Goal: Task Accomplishment & Management: Manage account settings

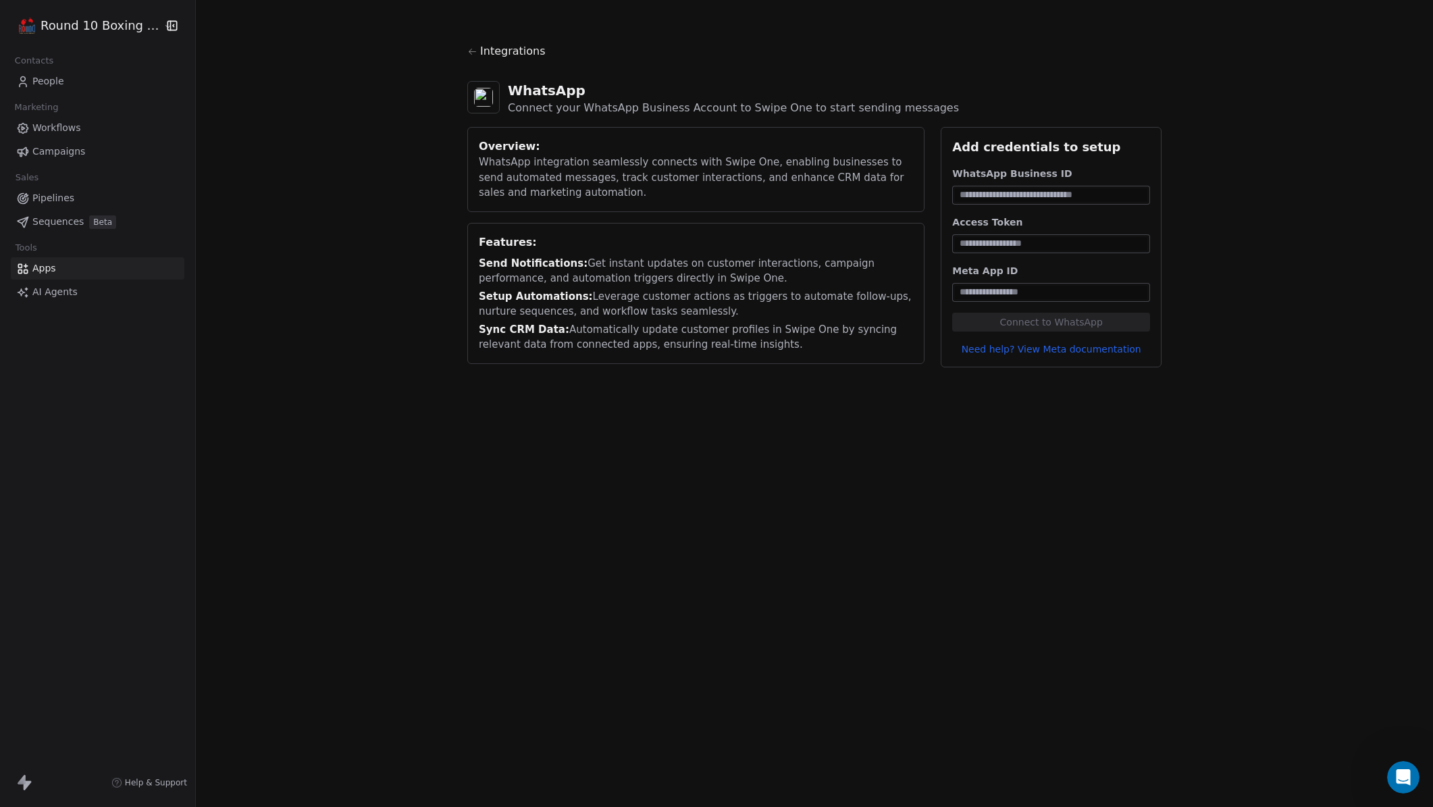
scroll to position [5060, 0]
click at [378, 335] on div "Integrations WhatsApp Connect your WhatsApp Business Account to Swipe One to st…" at bounding box center [814, 205] width 1237 height 411
click at [1061, 352] on link "Need help? View Meta documentation" at bounding box center [1051, 349] width 198 height 14
click at [308, 380] on div "Integrations WhatsApp Connect your WhatsApp Business Account to Swipe One to st…" at bounding box center [814, 205] width 1237 height 411
click at [101, 86] on link "People" at bounding box center [98, 81] width 174 height 22
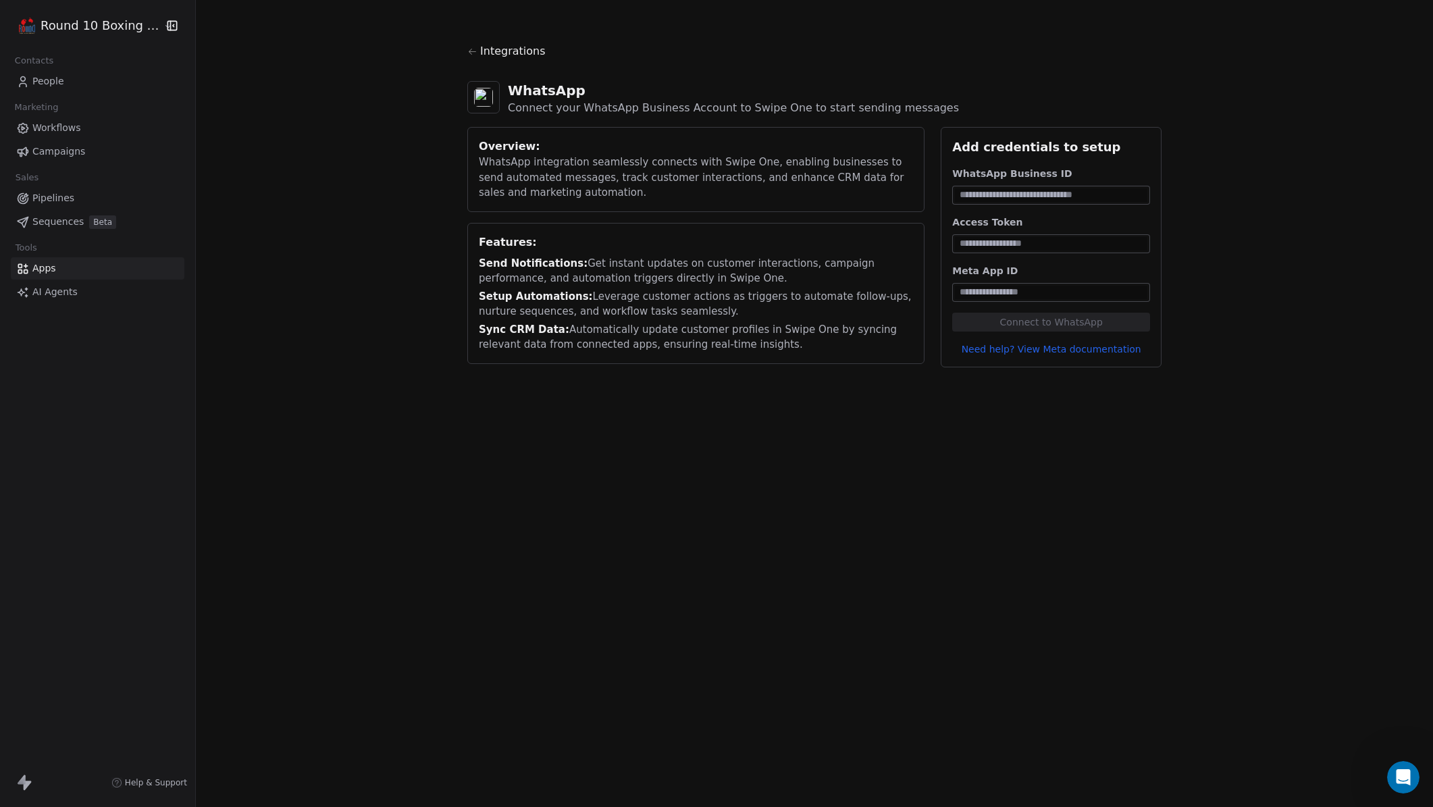
click at [66, 76] on link "People" at bounding box center [98, 81] width 174 height 22
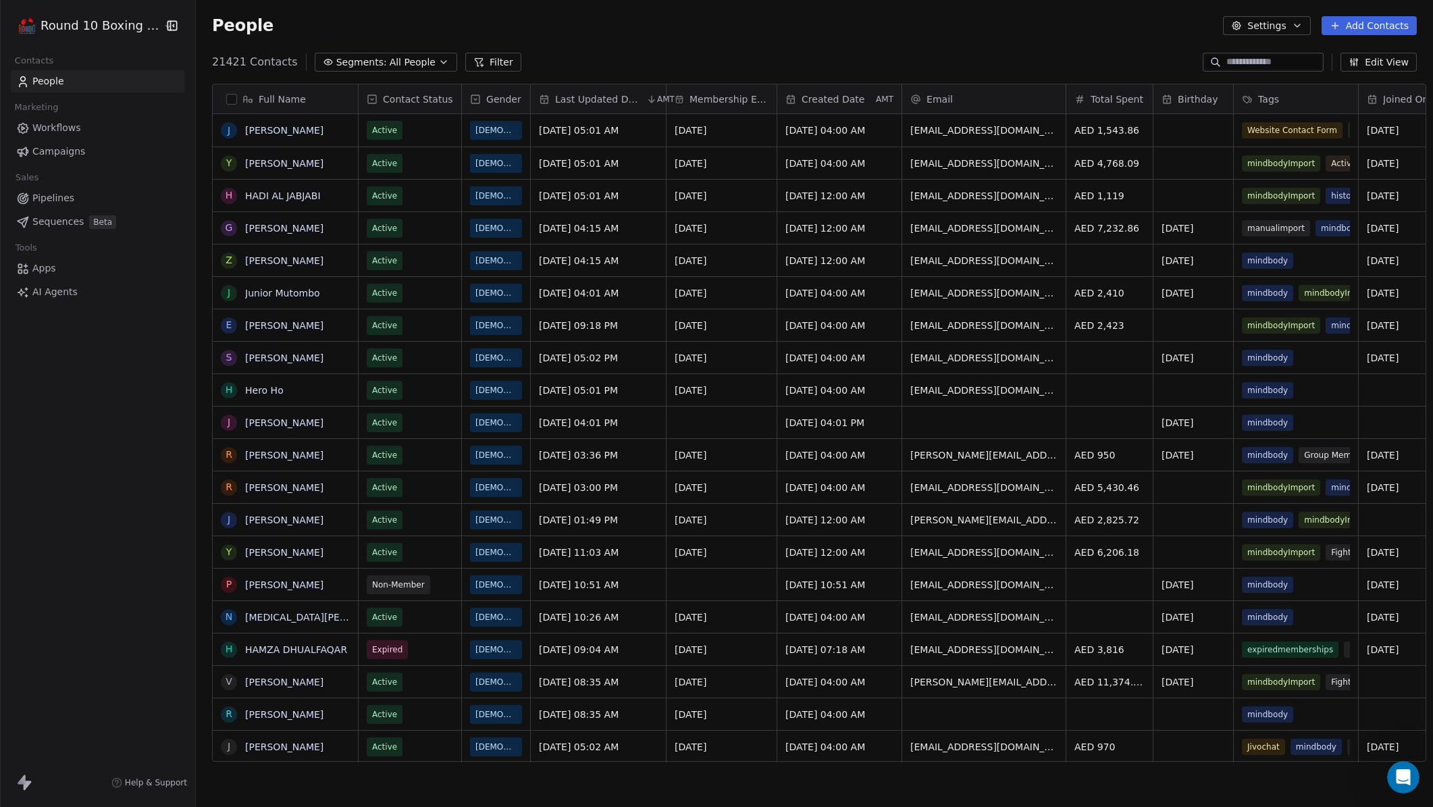
scroll to position [700, 1237]
click at [63, 128] on span "Workflows" at bounding box center [56, 128] width 49 height 14
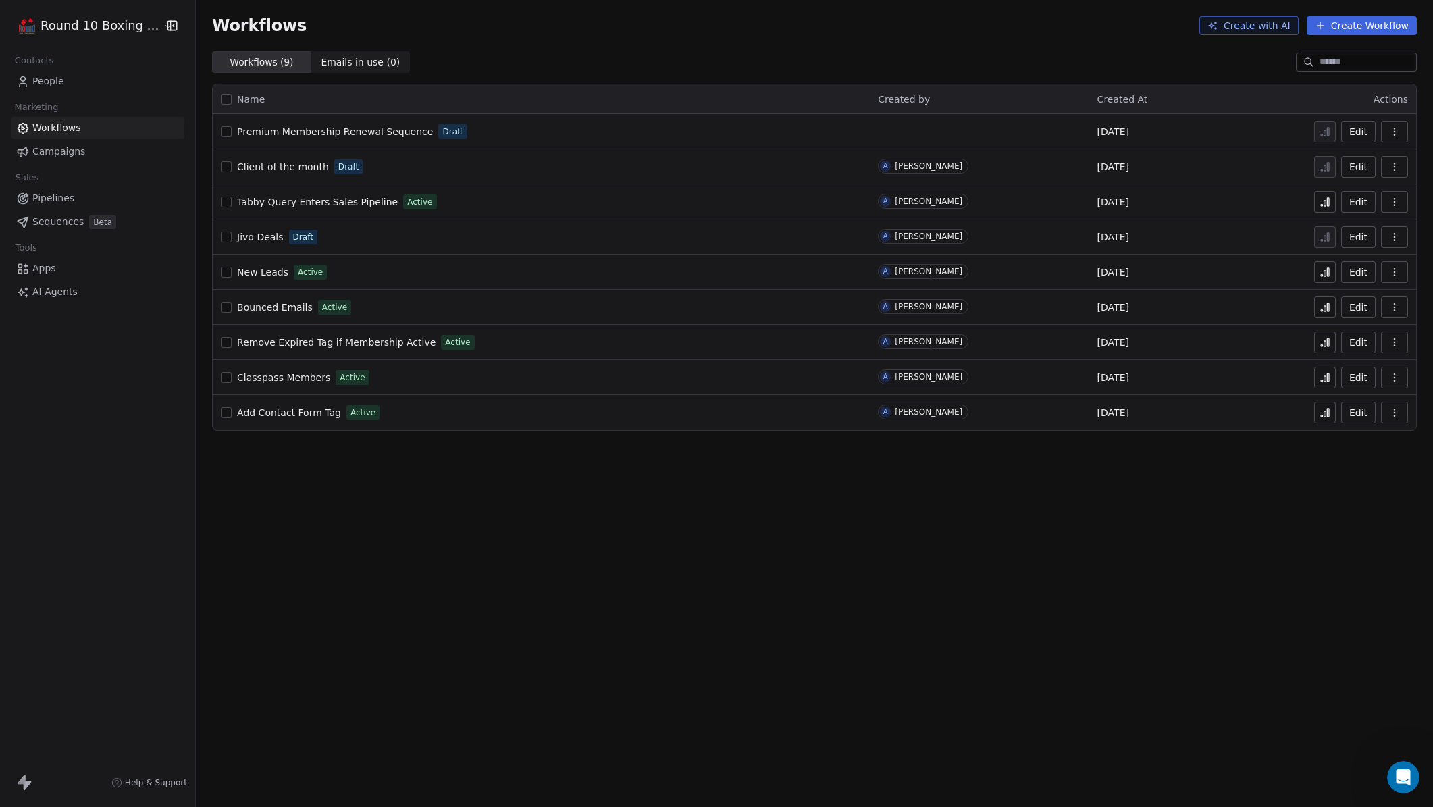
click at [122, 20] on html "Round 10 Boxing Club Contacts People Marketing Workflows Campaigns Sales Pipeli…" at bounding box center [716, 403] width 1433 height 807
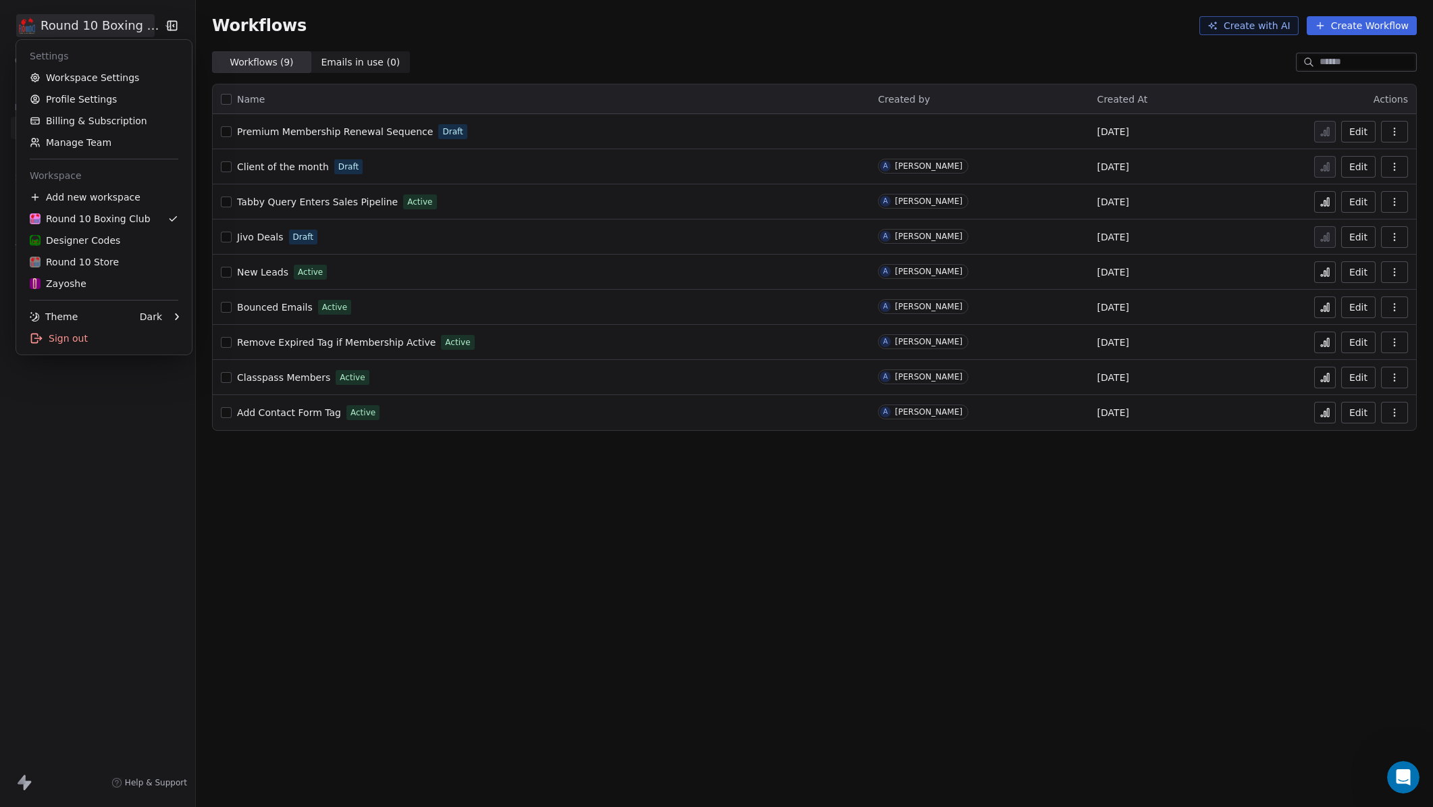
click at [348, 541] on html "Round 10 Boxing Club Contacts People Marketing Workflows Campaigns Sales Pipeli…" at bounding box center [716, 403] width 1433 height 807
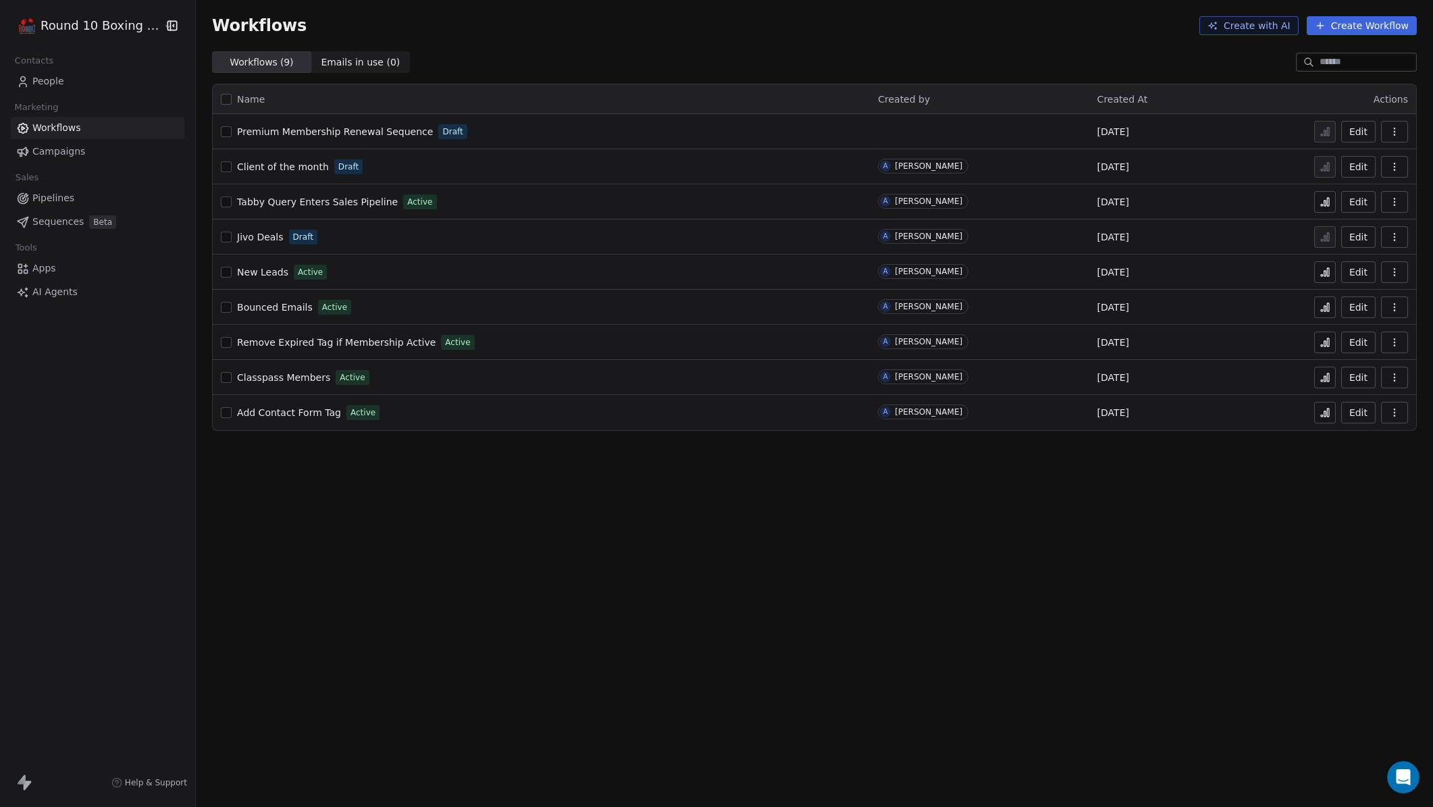
click at [426, 509] on div "Workflows Create with AI Create Workflow Workflows ( 9 ) Workflows ( 9 ) Emails…" at bounding box center [814, 403] width 1237 height 807
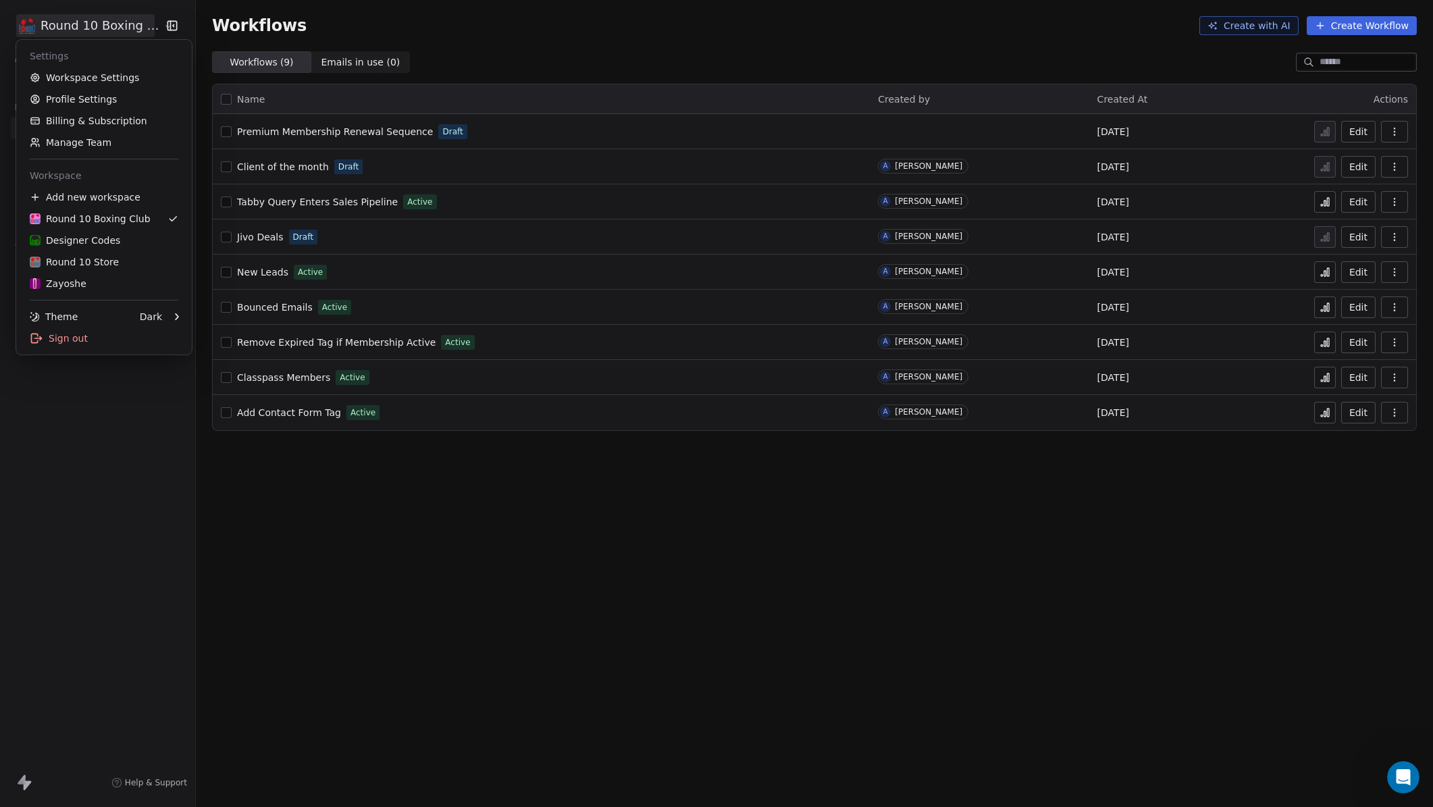
click at [113, 32] on html "Round 10 Boxing Club Contacts People Marketing Workflows Campaigns Sales Pipeli…" at bounding box center [716, 403] width 1433 height 807
click at [94, 201] on div "Add new workspace" at bounding box center [104, 197] width 165 height 22
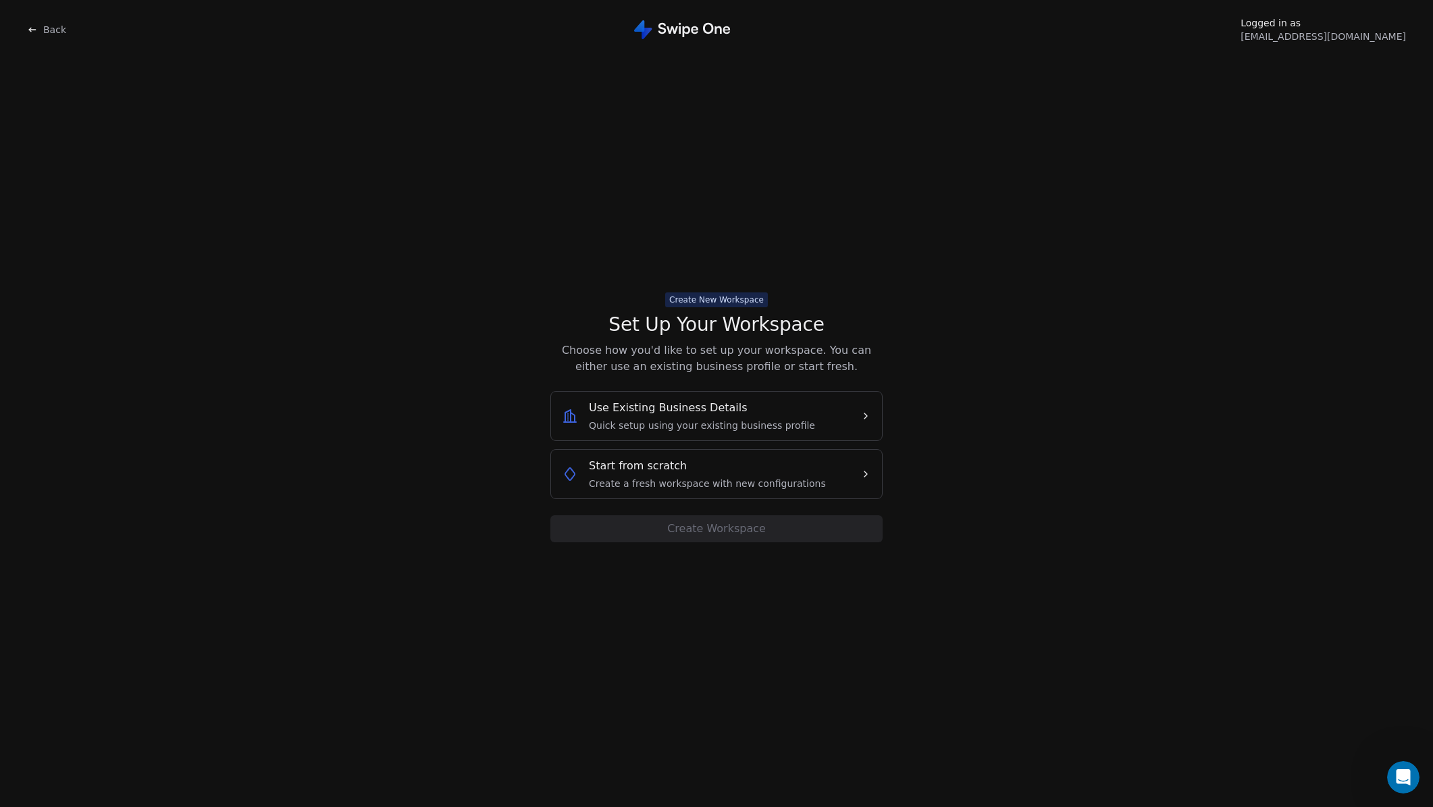
click at [831, 473] on div "Start from scratch Create a fresh workspace with new configurations" at bounding box center [706, 474] width 288 height 32
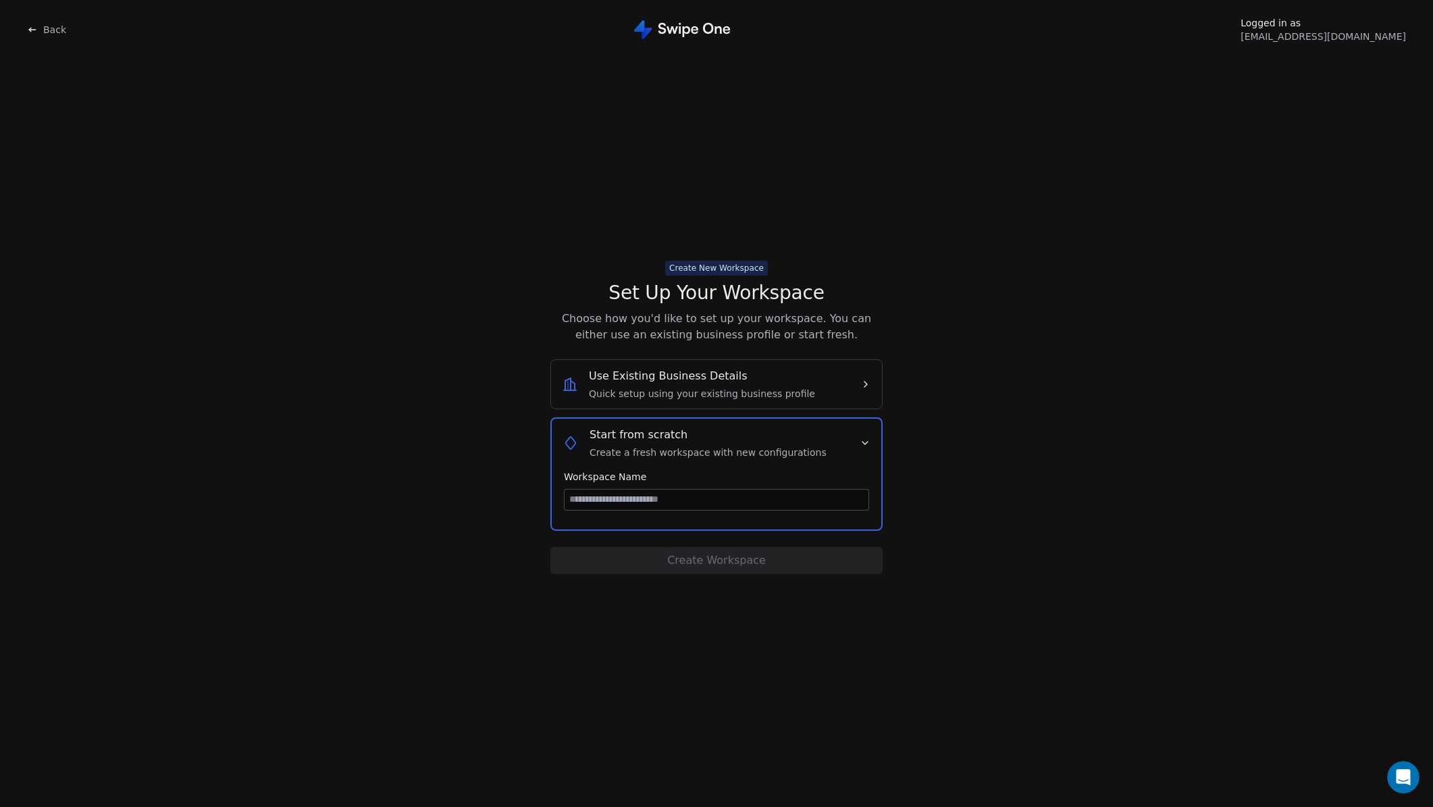
click at [761, 498] on input at bounding box center [717, 500] width 304 height 20
type input "*******"
click at [761, 553] on button "Create Workspace" at bounding box center [716, 560] width 332 height 27
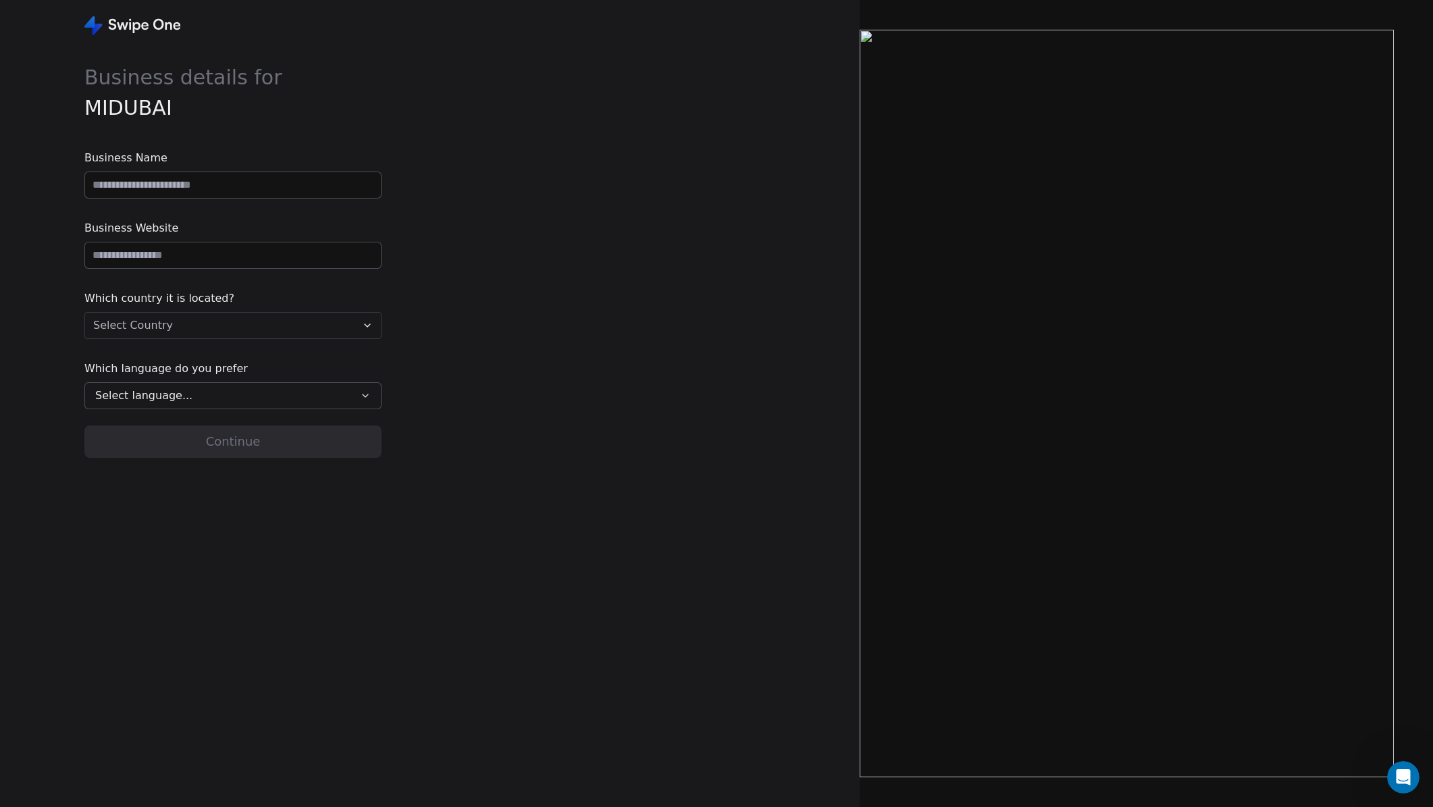
click at [208, 188] on input at bounding box center [233, 185] width 296 height 26
type input "*******"
click at [207, 262] on input "url" at bounding box center [233, 255] width 296 height 26
paste input "**********"
type input "**********"
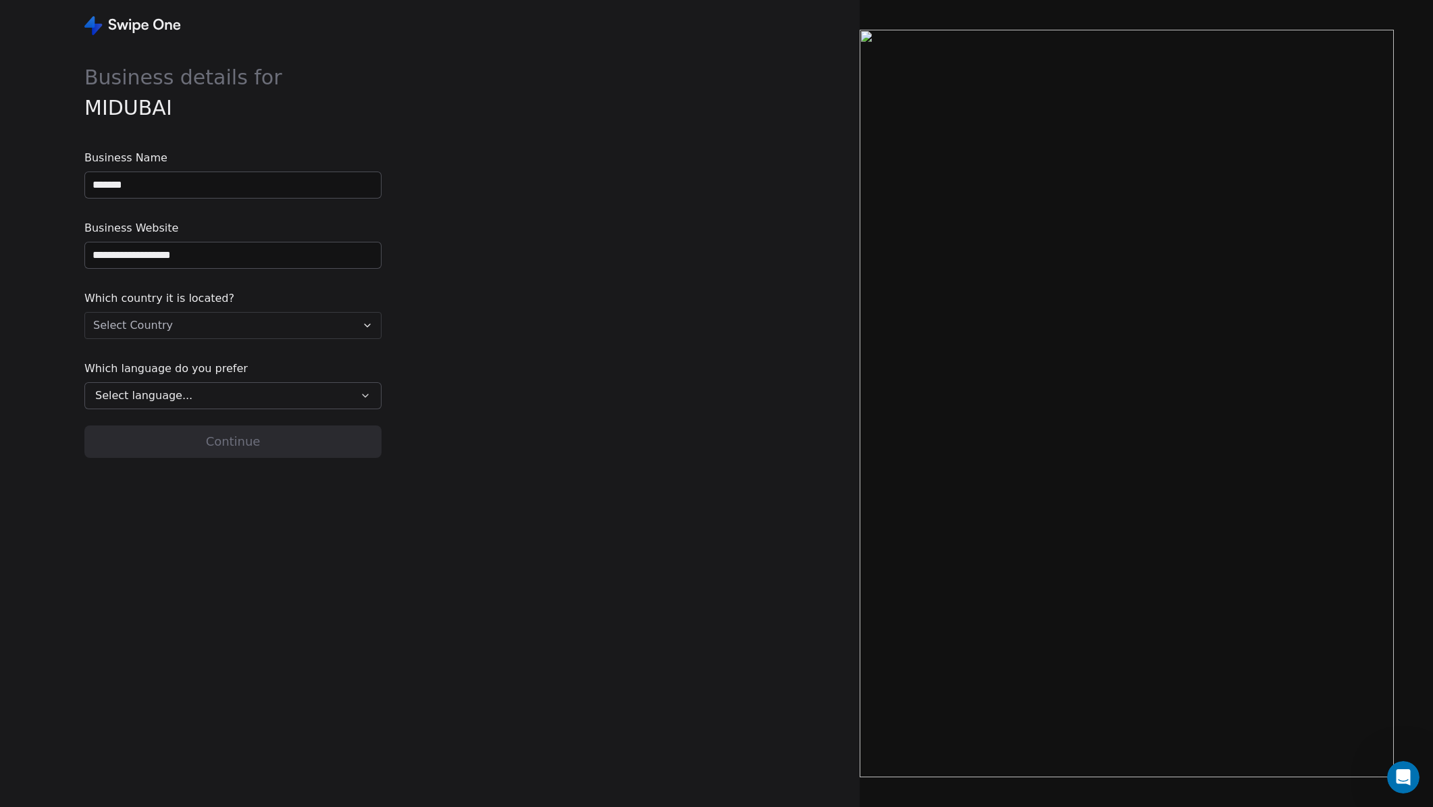
click at [230, 322] on html "**********" at bounding box center [716, 403] width 1433 height 807
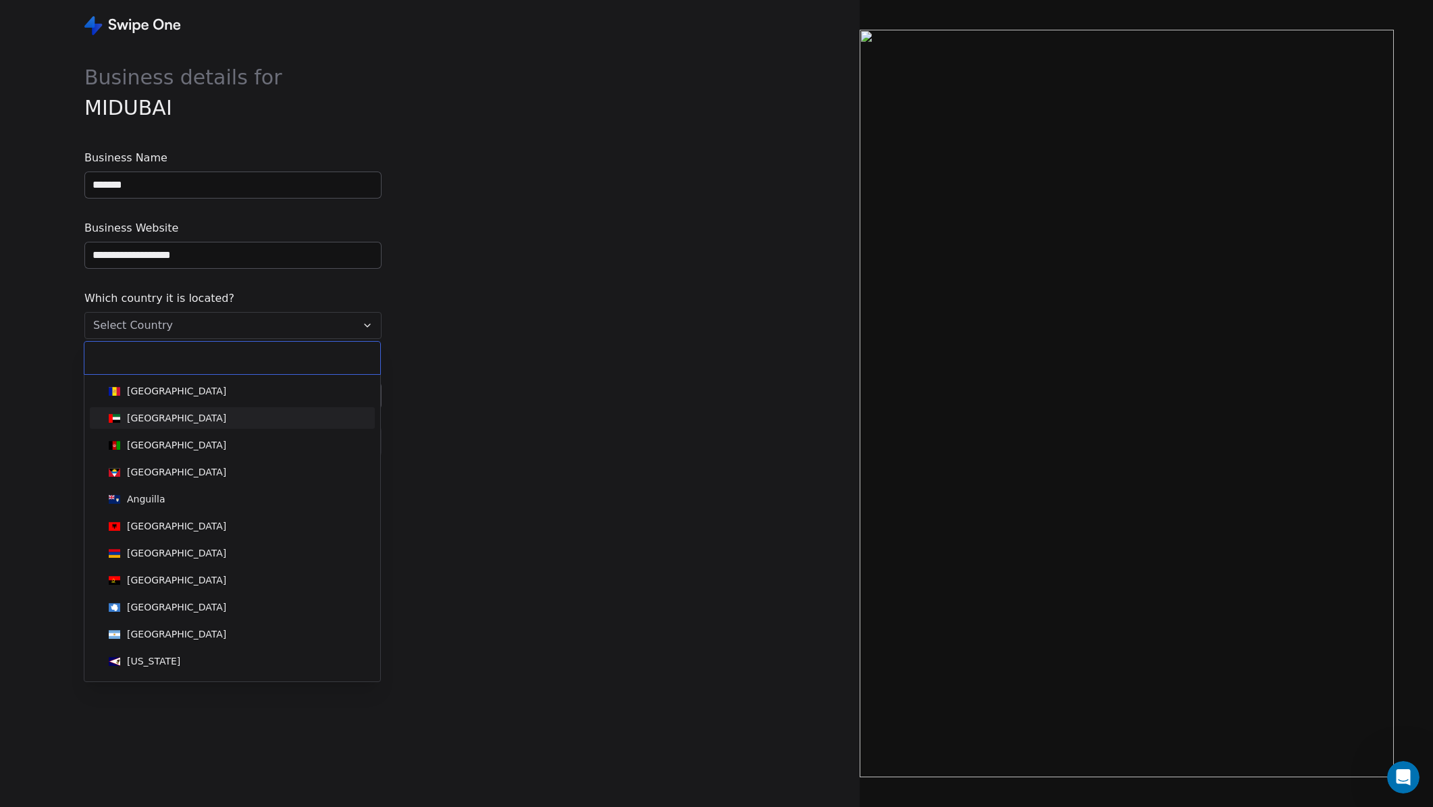
click at [219, 415] on div "[GEOGRAPHIC_DATA]" at bounding box center [176, 418] width 99 height 14
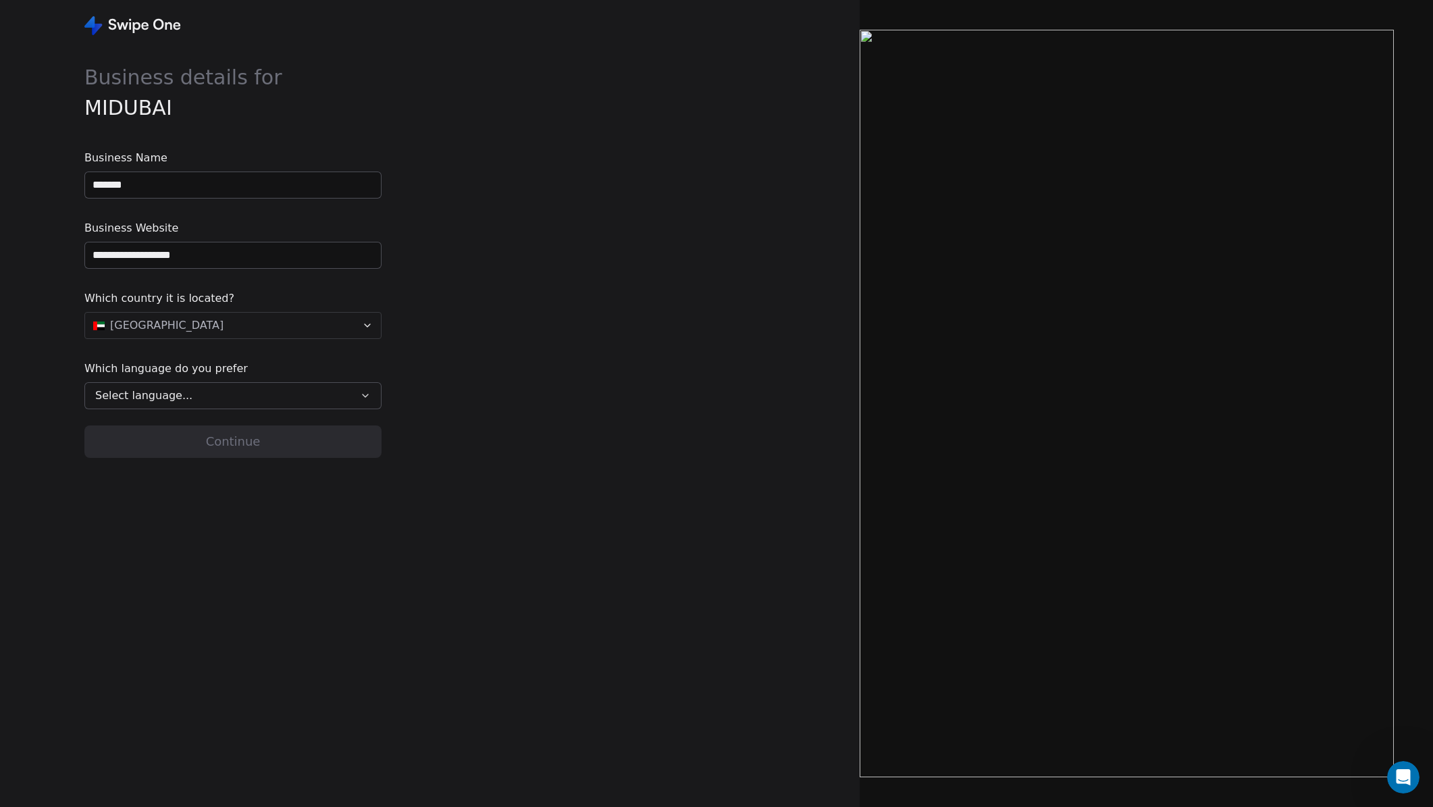
click at [215, 397] on div "Select language..." at bounding box center [223, 396] width 257 height 16
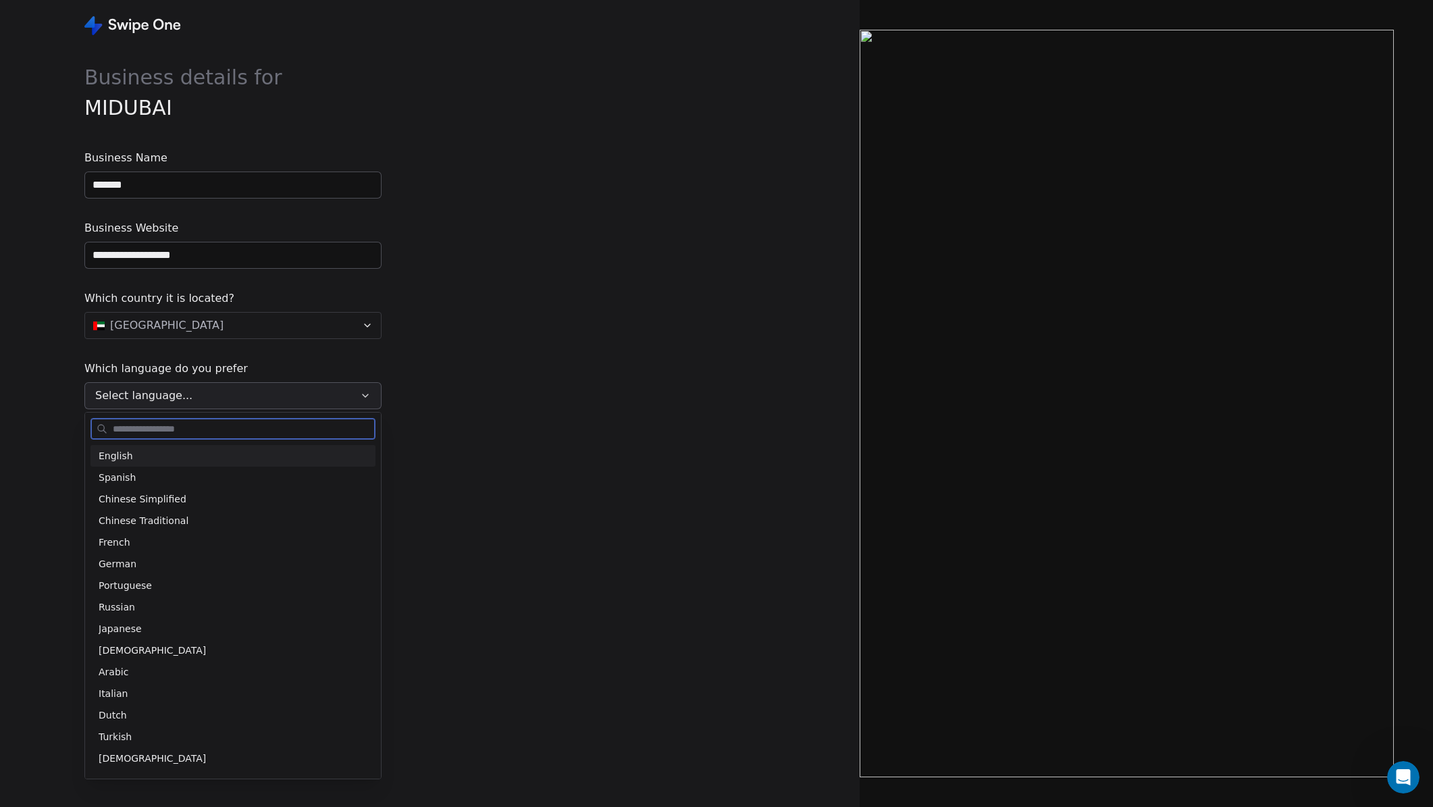
drag, startPoint x: 180, startPoint y: 461, endPoint x: 189, endPoint y: 462, distance: 9.6
click at [180, 461] on div "English" at bounding box center [233, 456] width 269 height 14
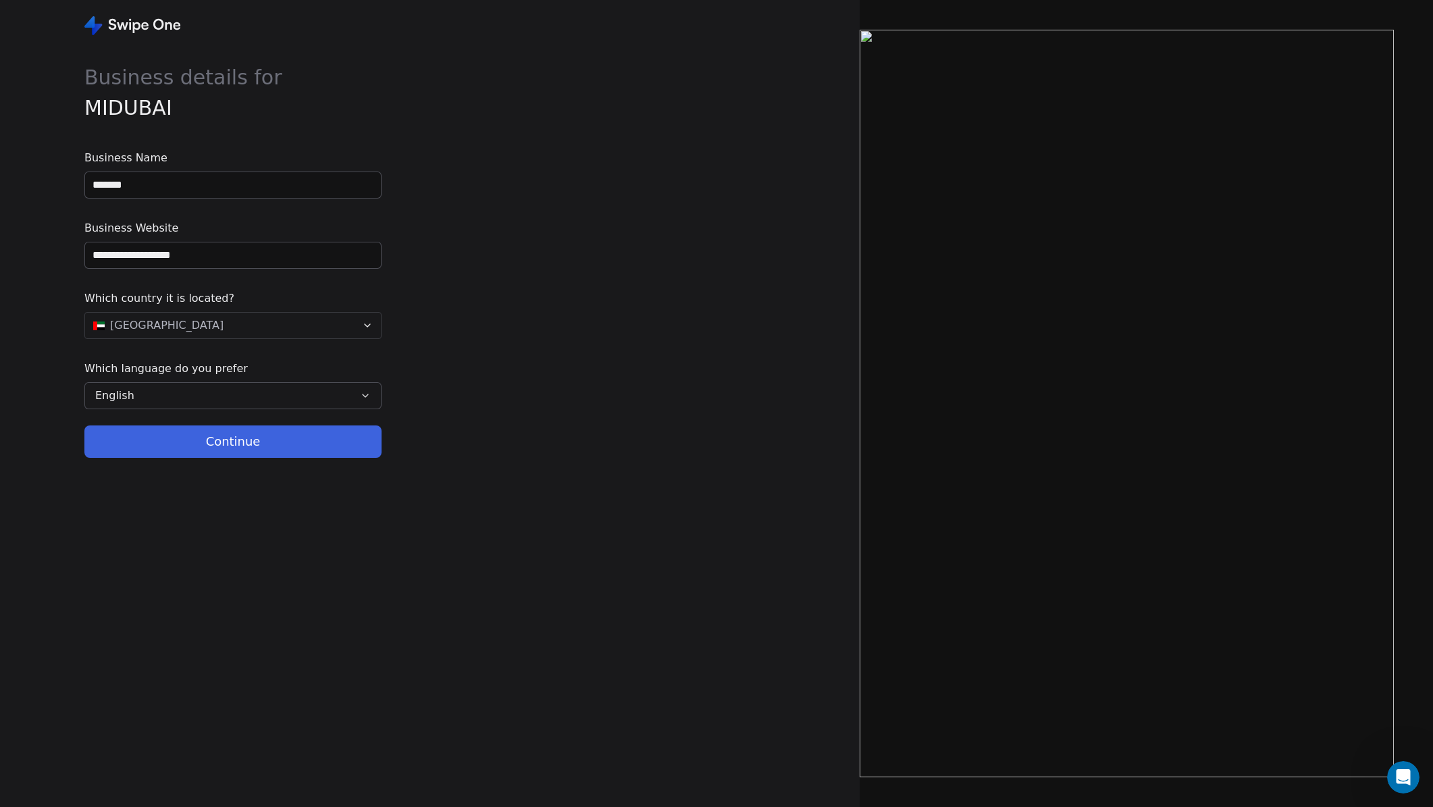
click at [234, 456] on button "Continue" at bounding box center [232, 442] width 297 height 32
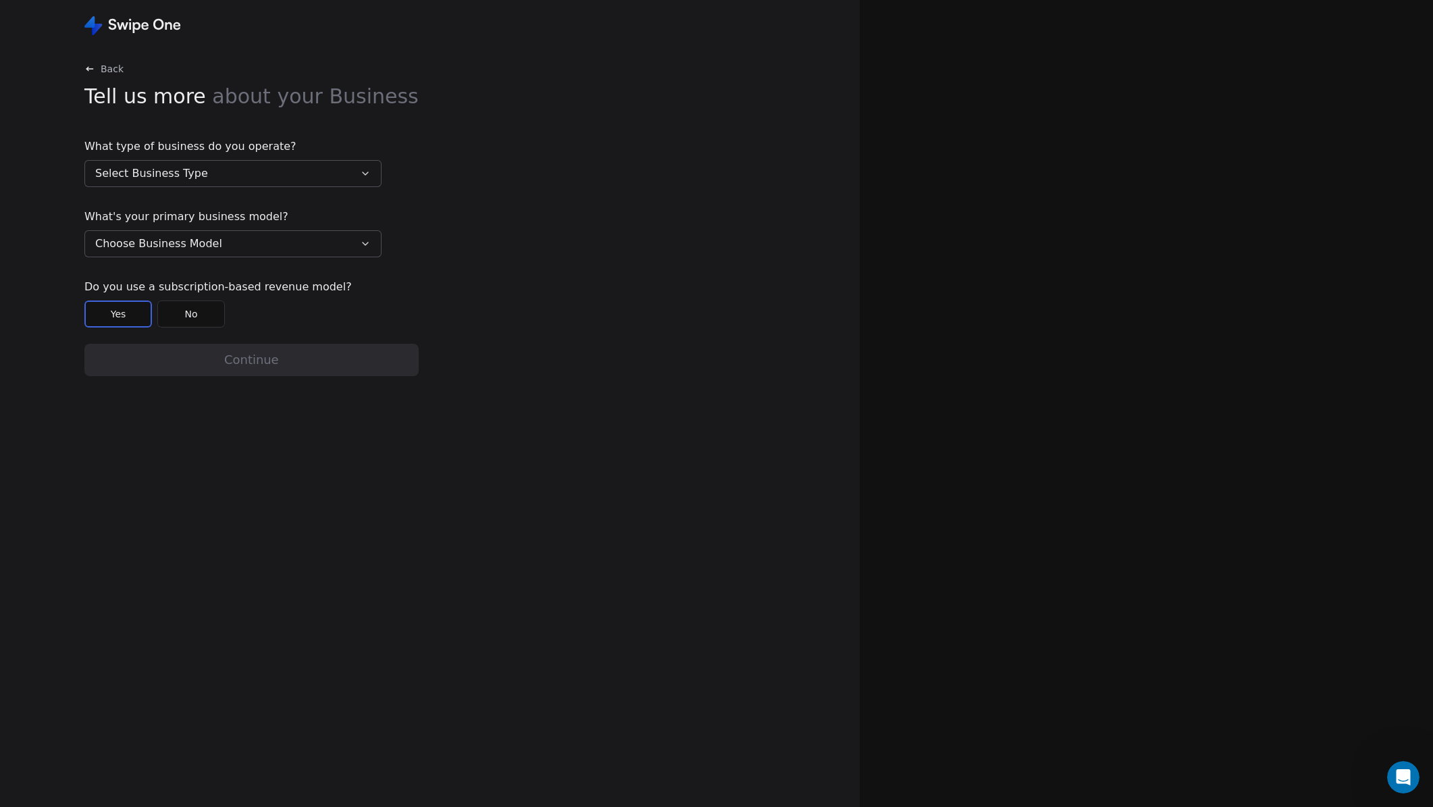
click at [235, 168] on button "Select Business Type" at bounding box center [232, 173] width 297 height 27
click at [163, 334] on div "Other" at bounding box center [230, 337] width 263 height 14
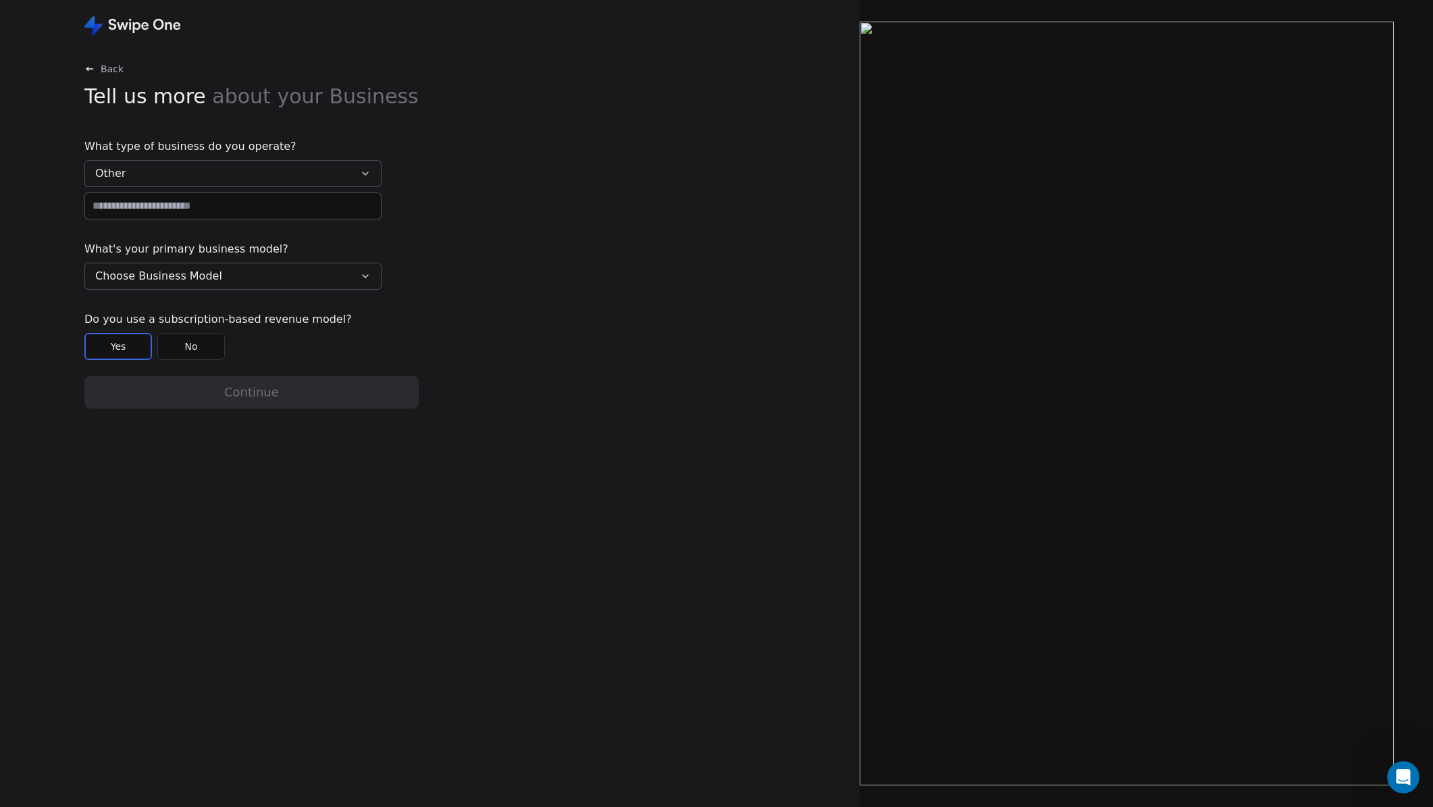
click at [159, 207] on input at bounding box center [233, 206] width 296 height 26
click at [168, 175] on button "Other" at bounding box center [232, 173] width 297 height 27
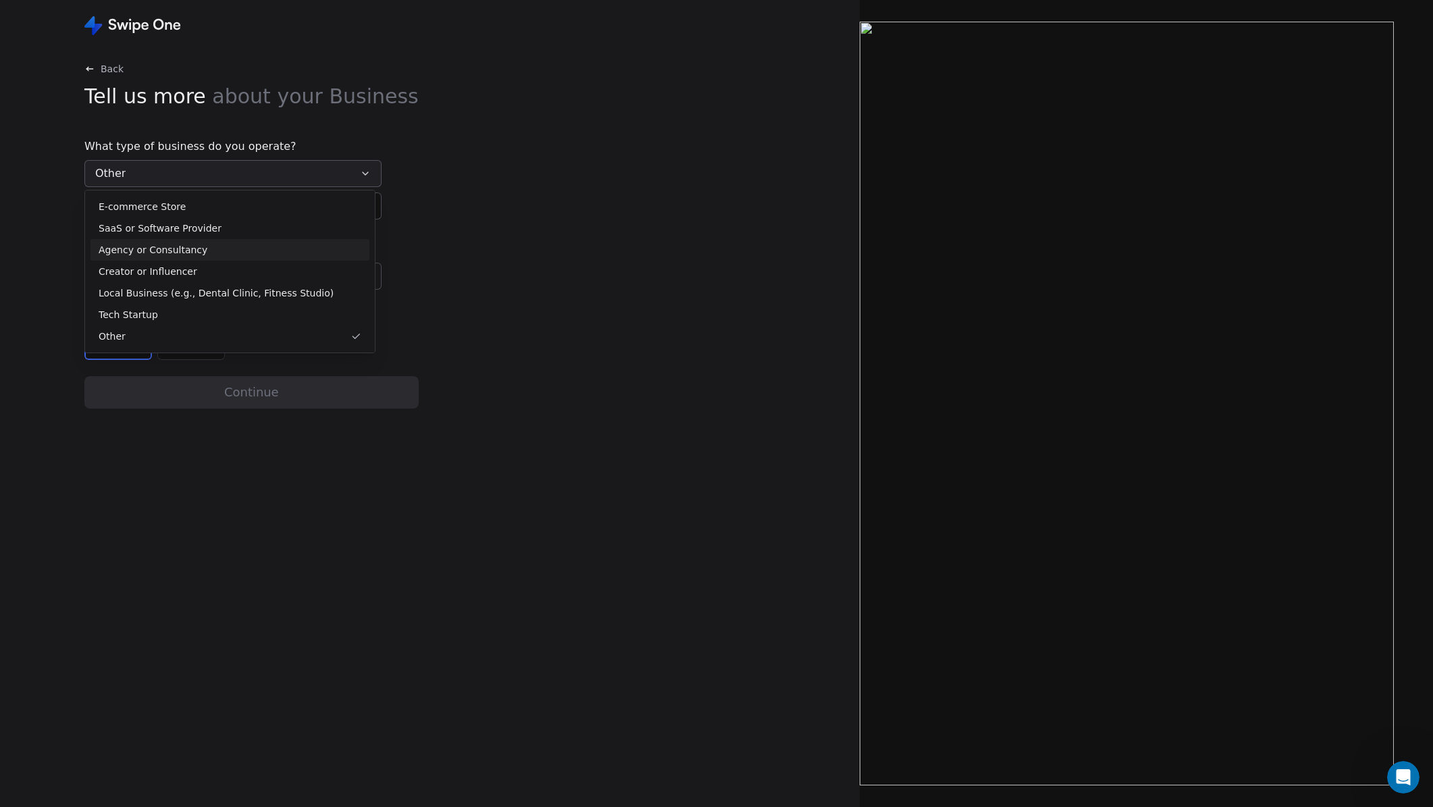
click at [261, 249] on div "Agency or Consultancy" at bounding box center [230, 250] width 263 height 14
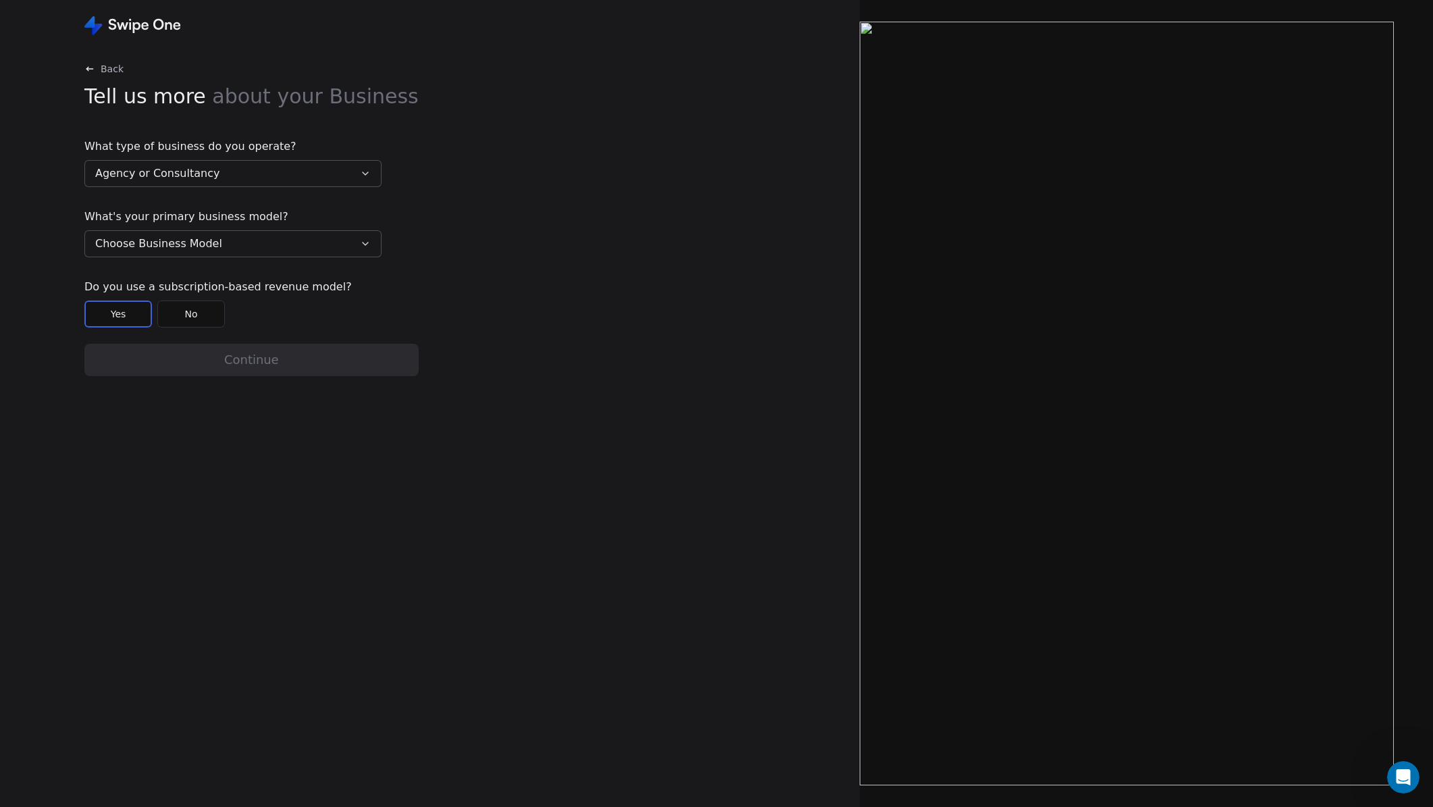
click at [226, 243] on button "Choose Business Model" at bounding box center [232, 243] width 297 height 27
click at [232, 297] on div "Business to Consumer (B2C)" at bounding box center [230, 299] width 263 height 14
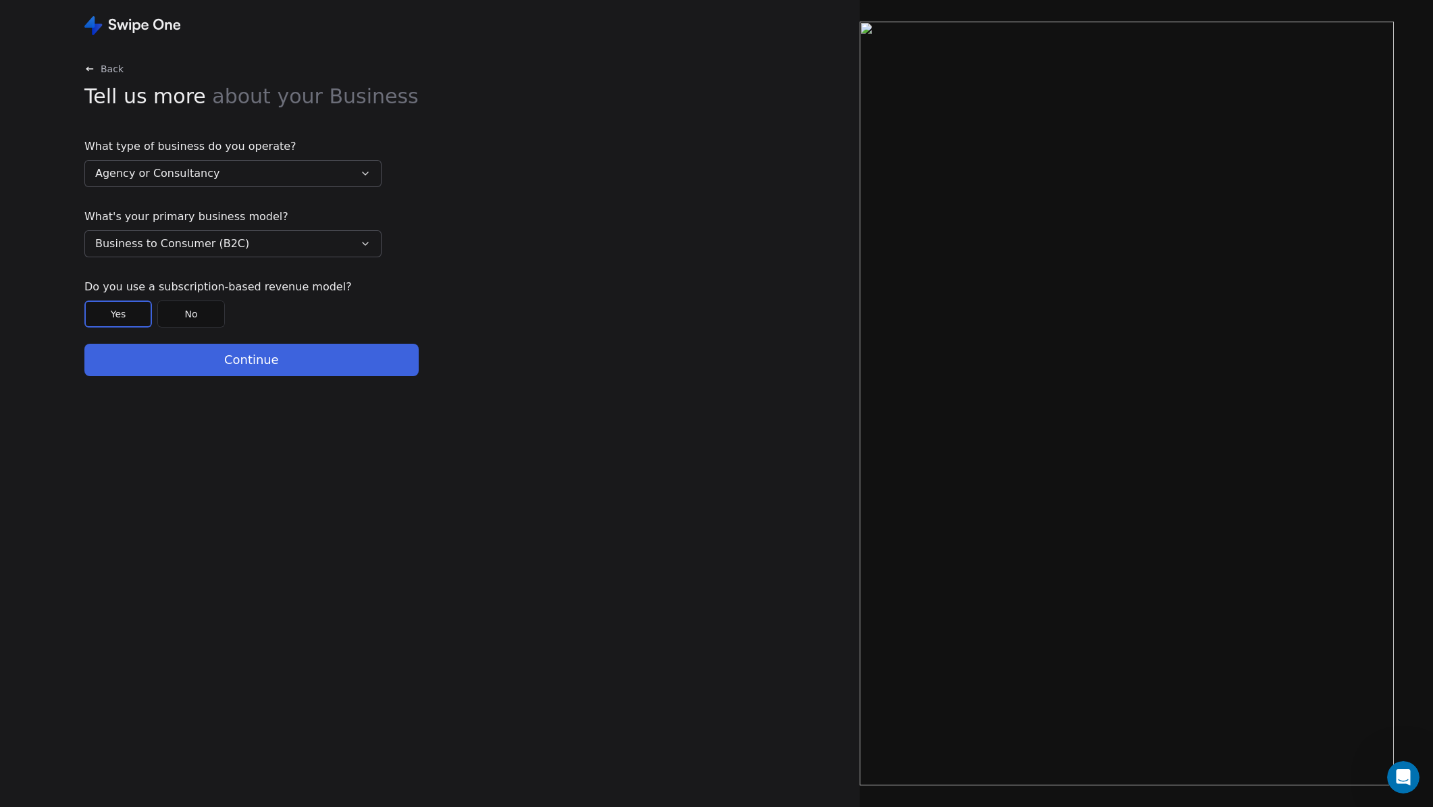
click at [217, 316] on button "No" at bounding box center [191, 314] width 68 height 27
click at [247, 369] on button "Continue" at bounding box center [251, 360] width 334 height 32
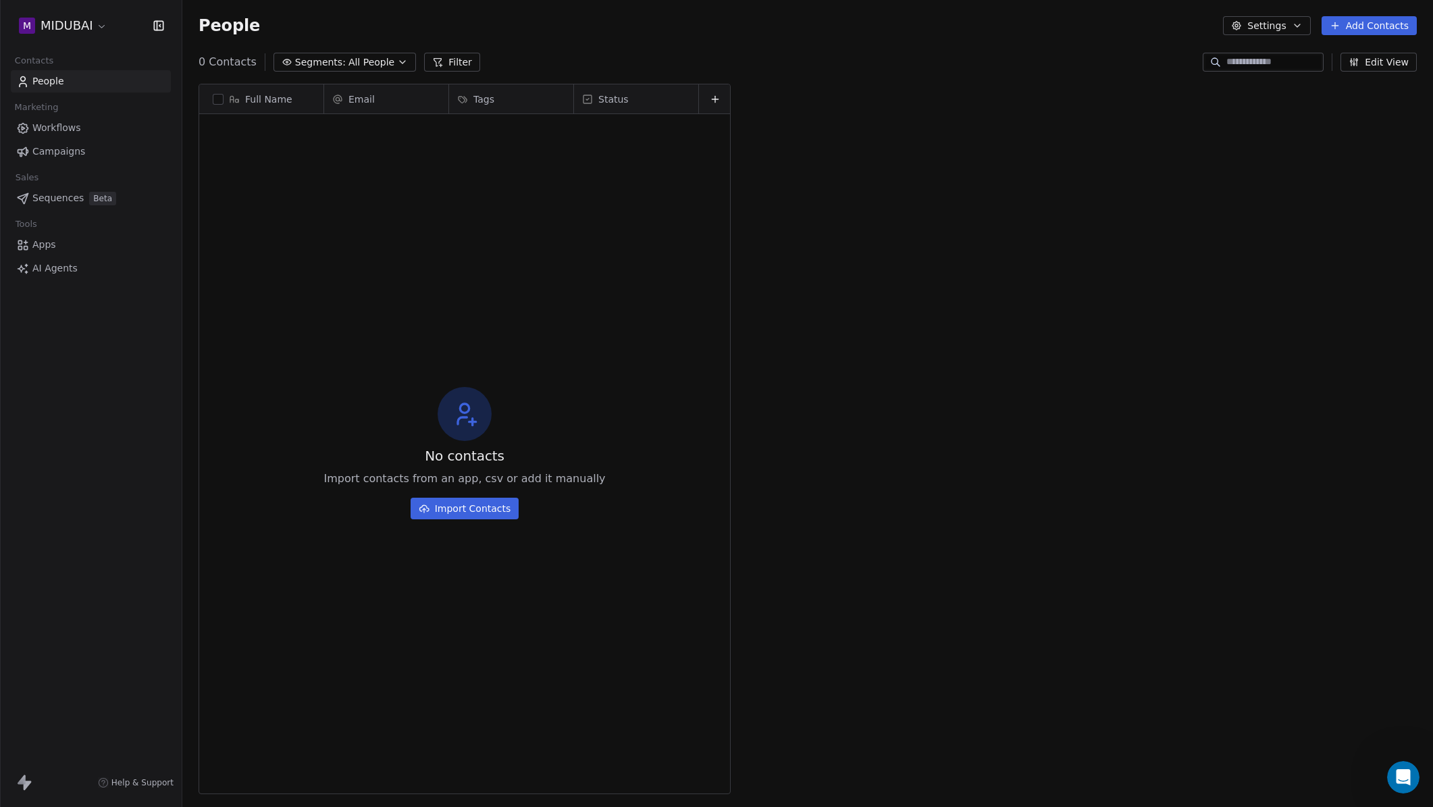
scroll to position [700, 1241]
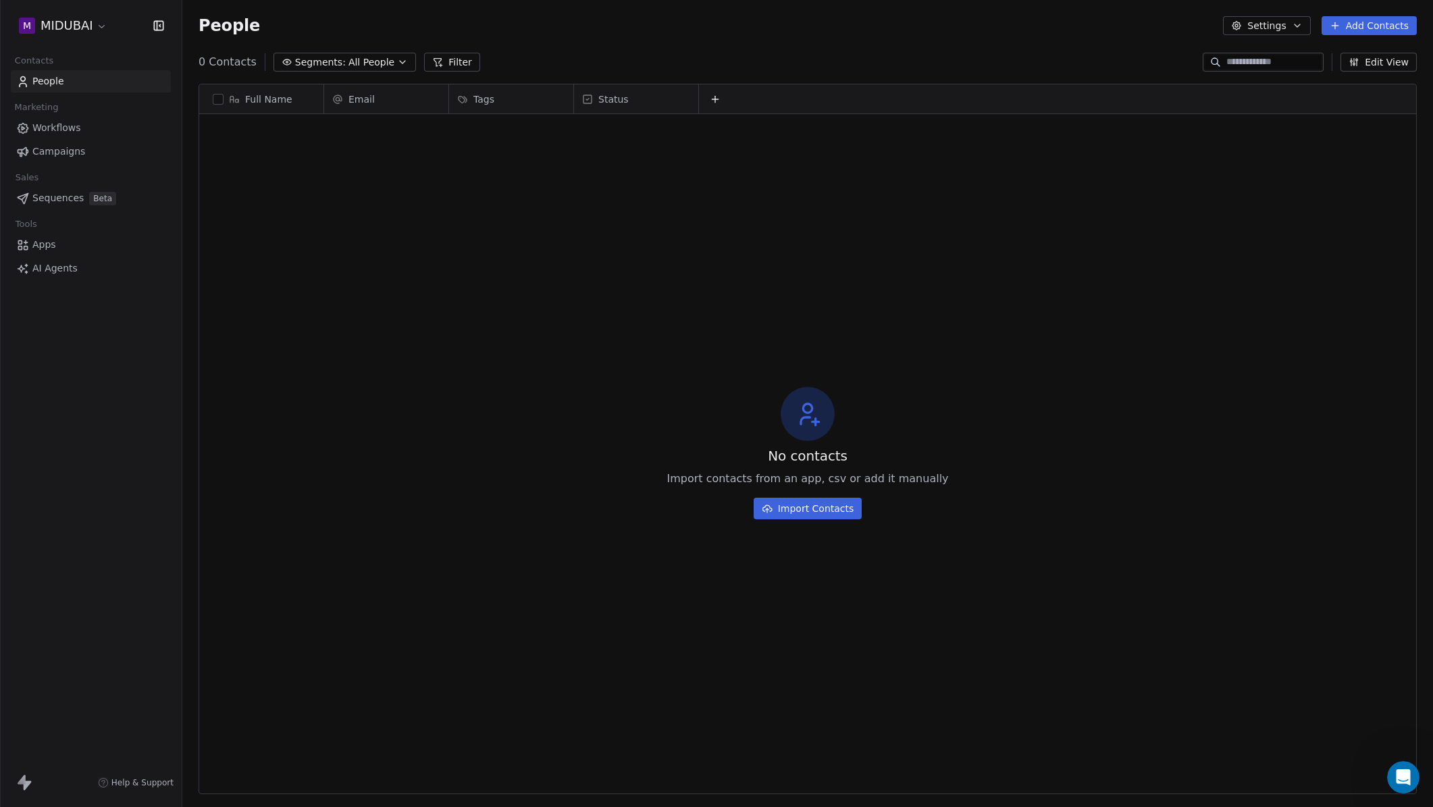
click at [425, 356] on div "No contacts Import contacts from an app, csv or add it manually Import Contacts" at bounding box center [807, 453] width 1217 height 672
click at [78, 128] on span "Workflows" at bounding box center [56, 128] width 49 height 14
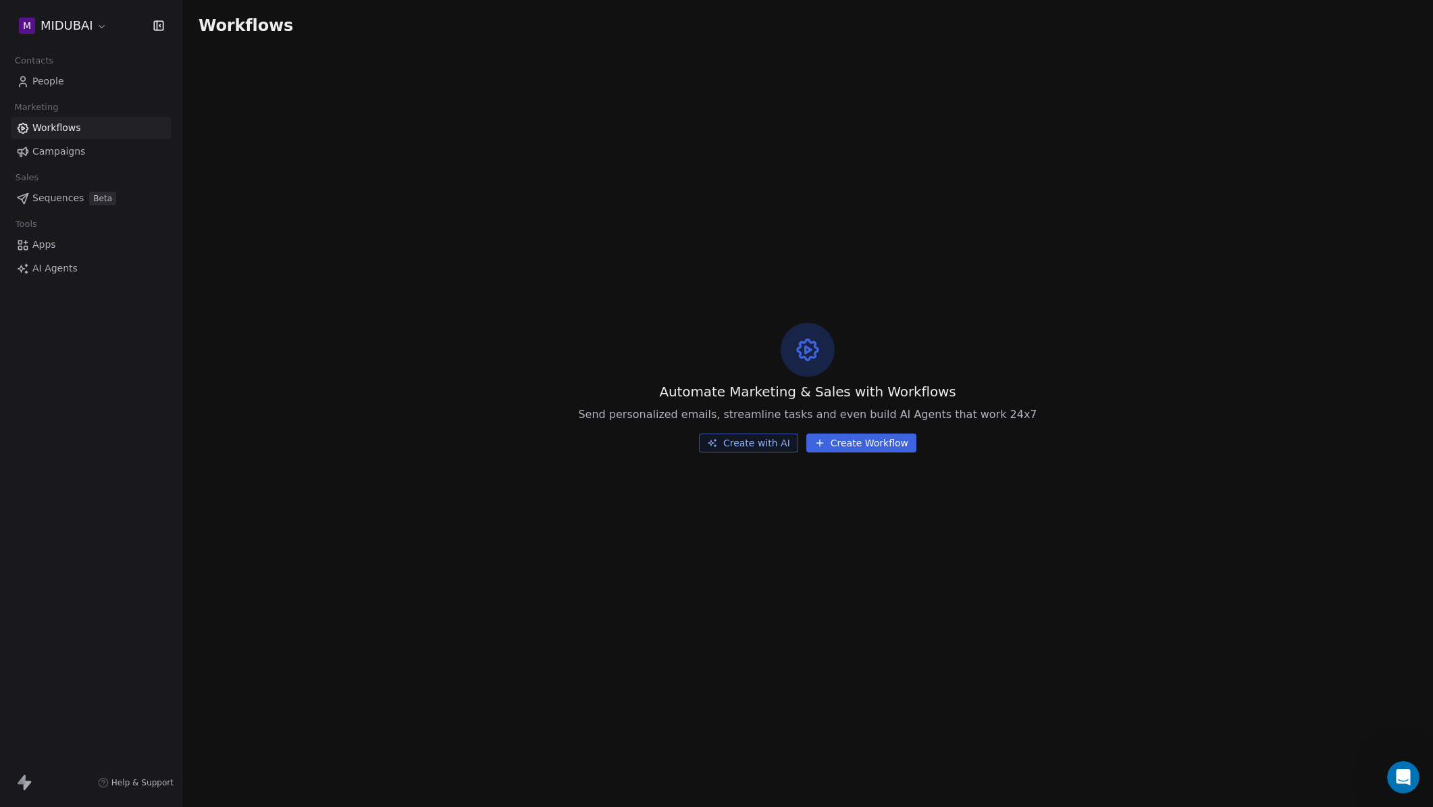
click at [768, 444] on button "Create with AI" at bounding box center [748, 443] width 99 height 19
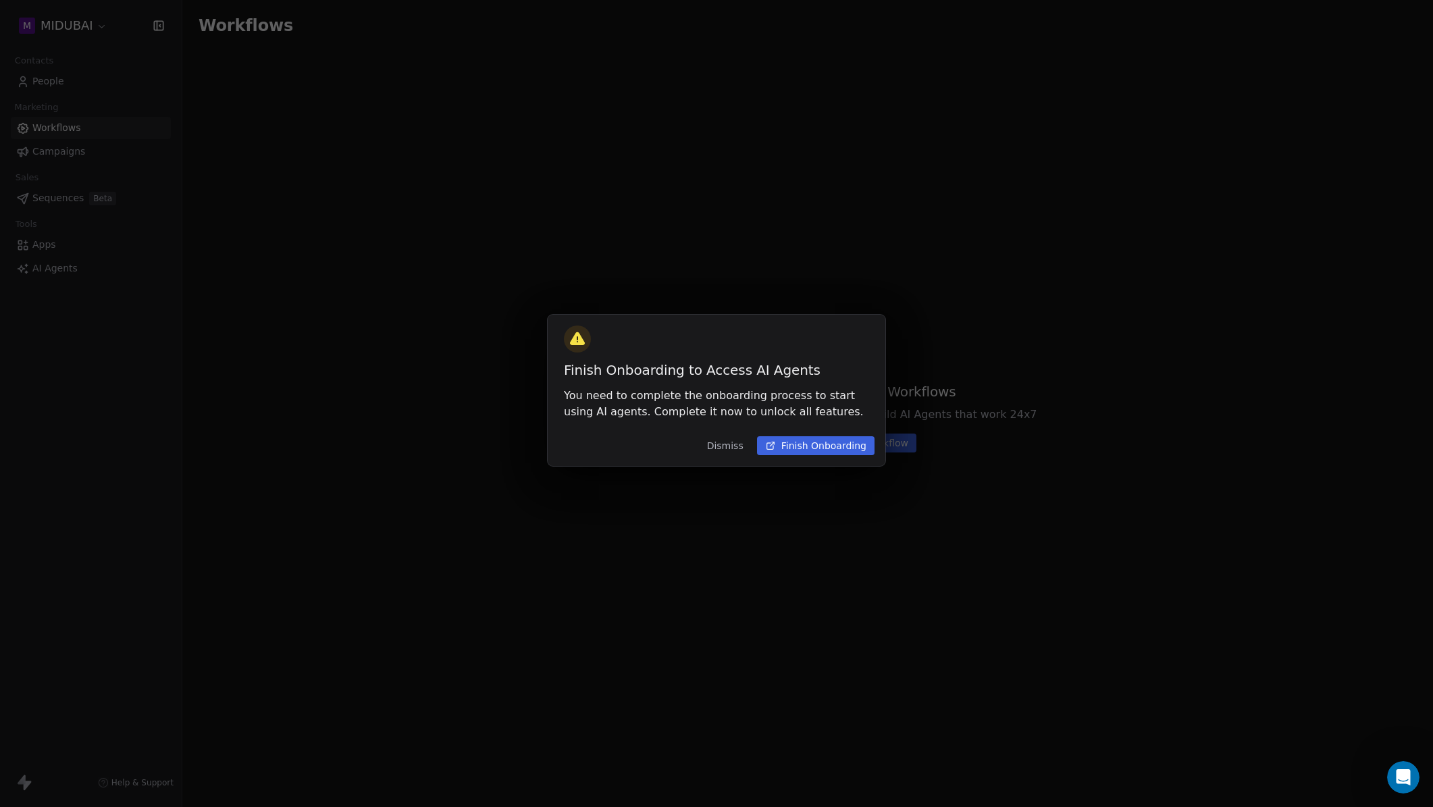
click at [827, 451] on button "Finish Onboarding" at bounding box center [816, 445] width 118 height 19
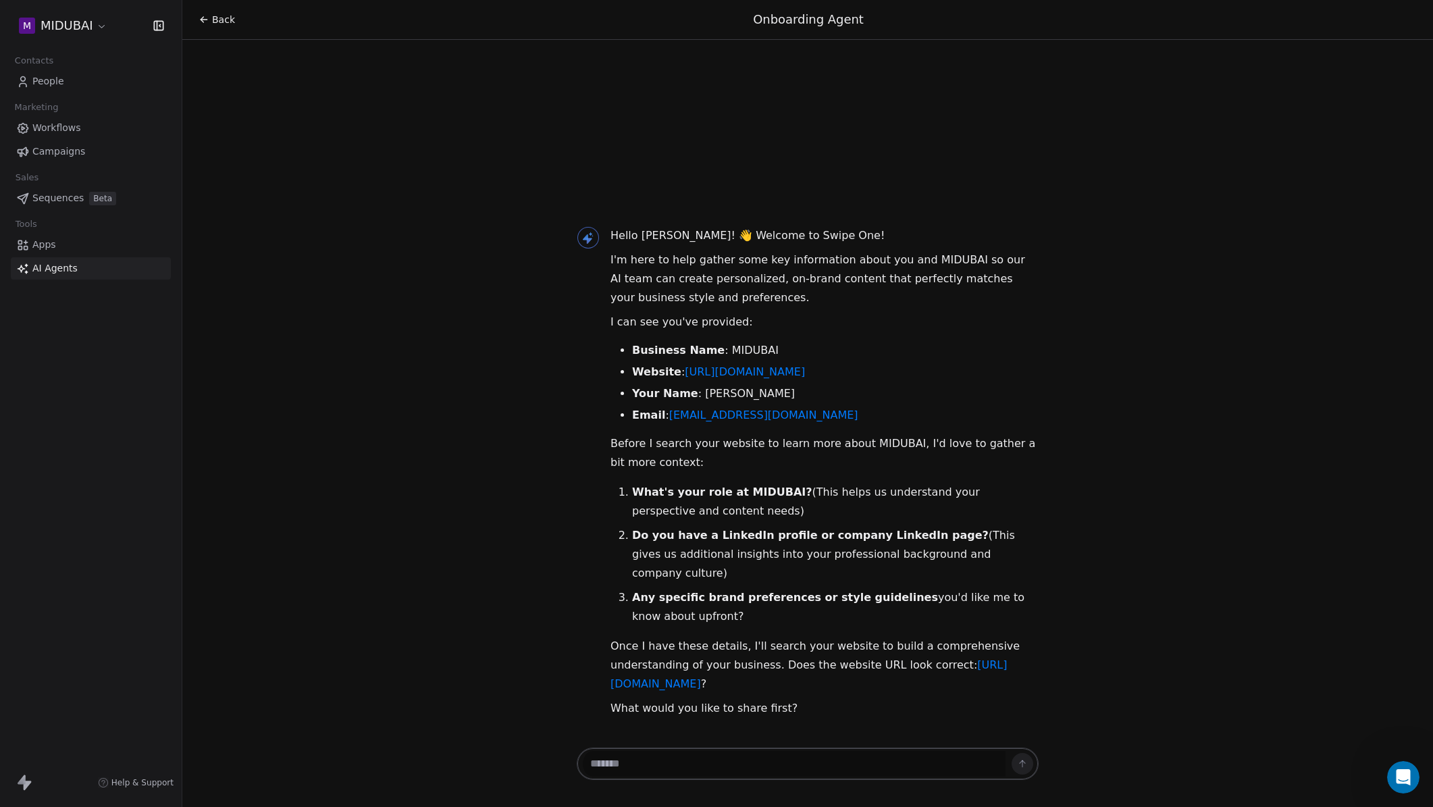
click at [313, 455] on div "Hello [PERSON_NAME]! 👋 Welcome to Swipe One! I'm here to help gather some key i…" at bounding box center [807, 472] width 1251 height 546
click at [61, 74] on span "People" at bounding box center [48, 81] width 32 height 14
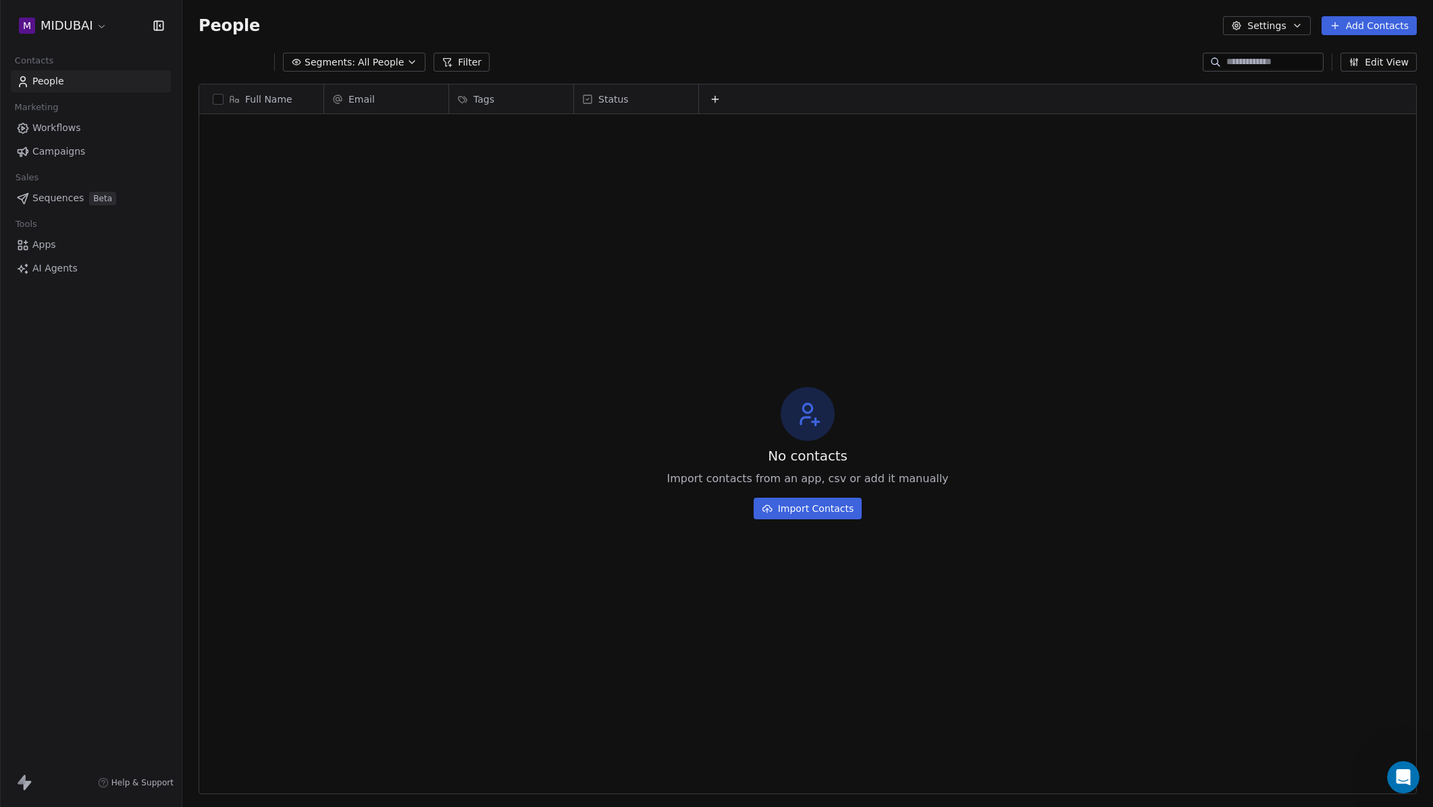
scroll to position [700, 1241]
click at [84, 28] on html "M MIDUBAI Contacts People Marketing Workflows Campaigns Sales Sequences Beta To…" at bounding box center [716, 403] width 1433 height 807
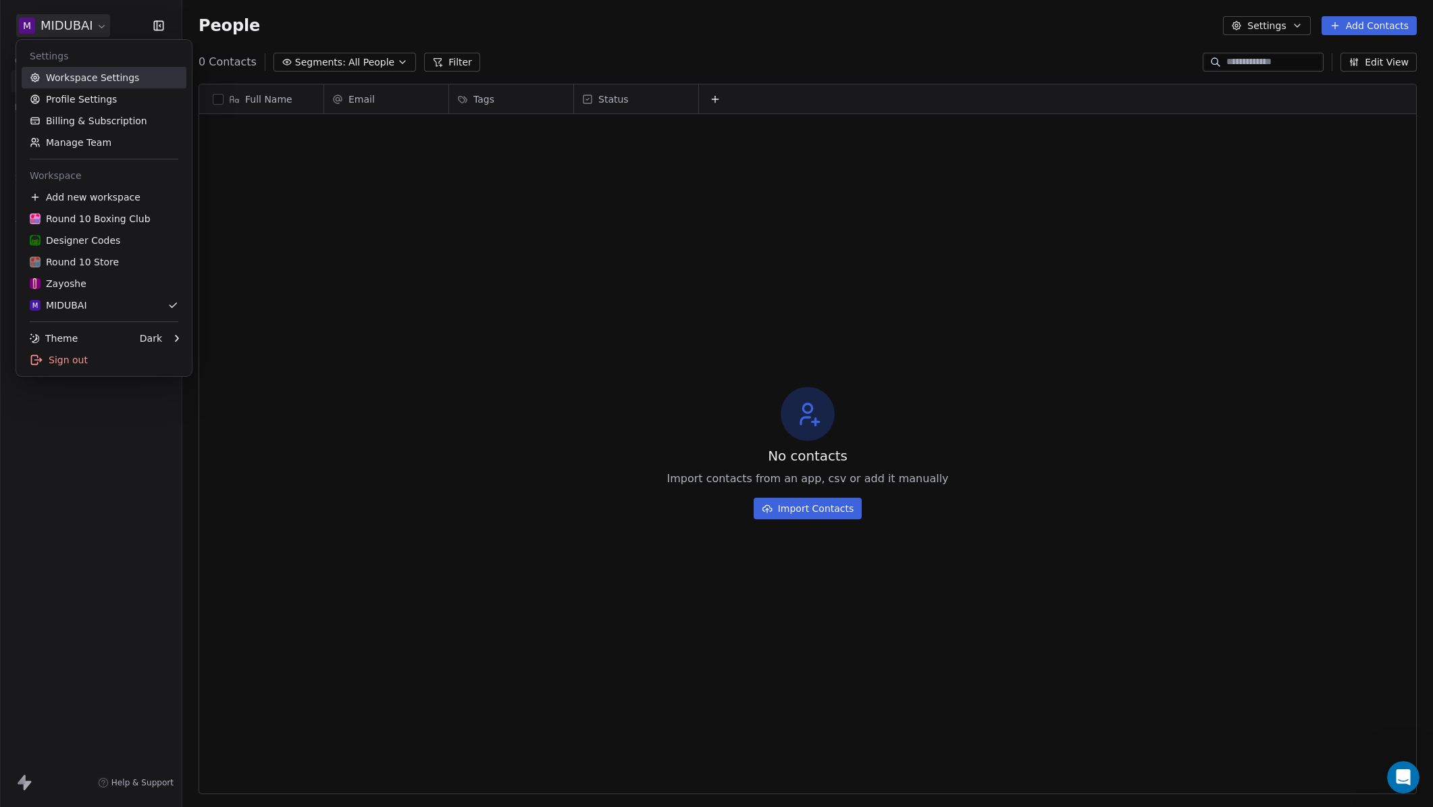
click at [122, 78] on link "Workspace Settings" at bounding box center [104, 78] width 165 height 22
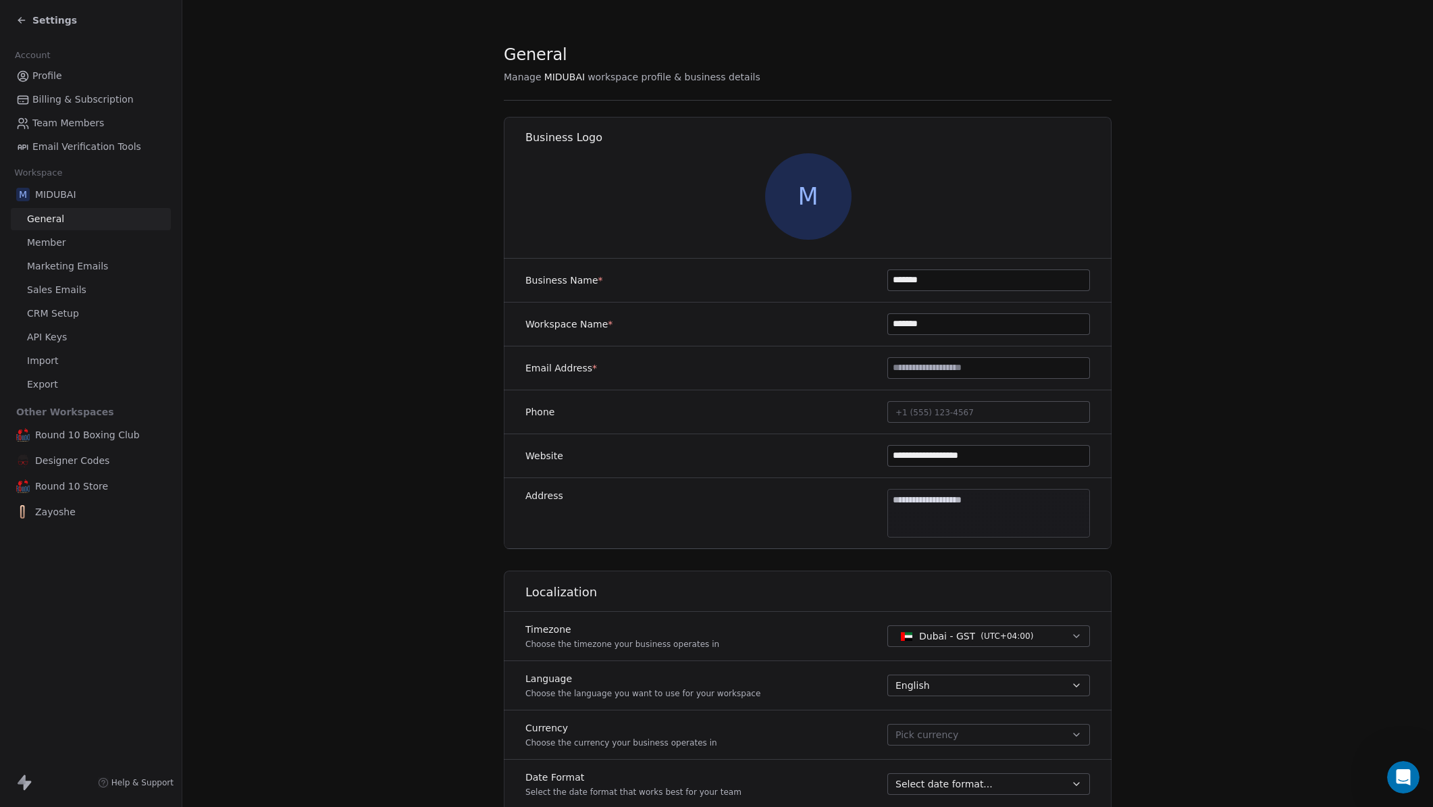
click at [942, 369] on input at bounding box center [988, 368] width 201 height 20
click at [376, 466] on section "**********" at bounding box center [807, 632] width 1251 height 1264
click at [89, 245] on link "Member" at bounding box center [91, 243] width 160 height 22
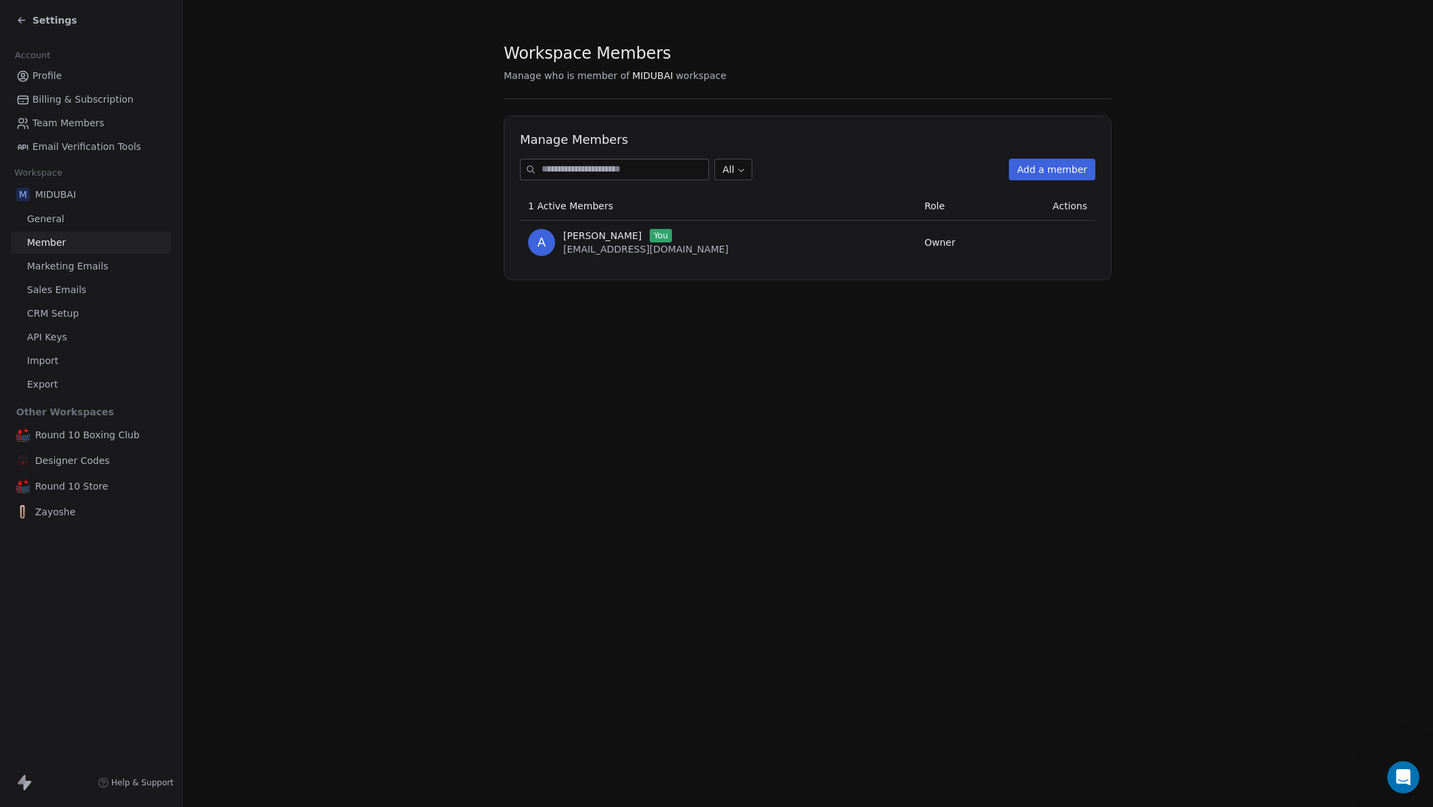
click at [1060, 174] on button "Add a member" at bounding box center [1052, 170] width 86 height 22
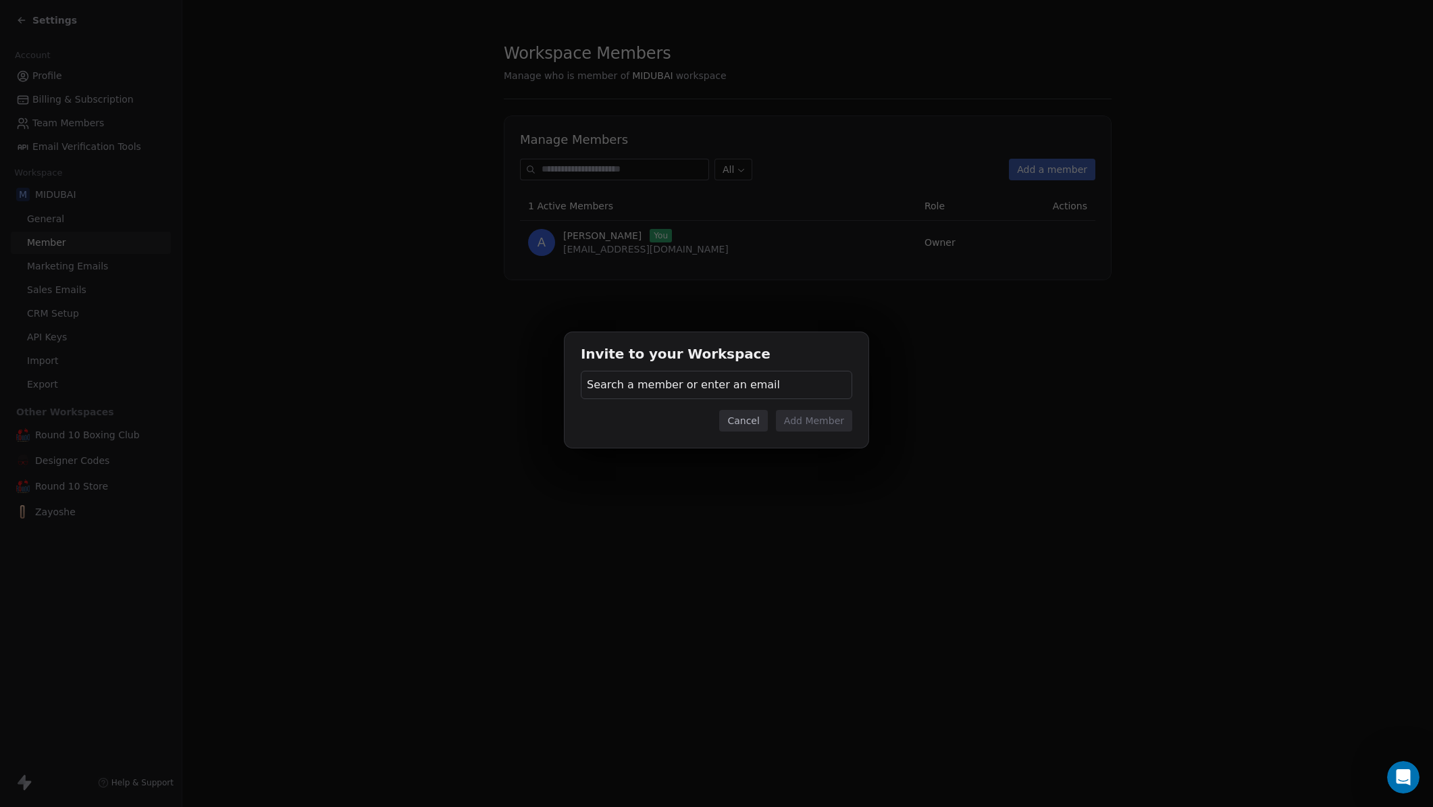
click at [754, 380] on span "Search a member or enter an email" at bounding box center [683, 385] width 193 height 16
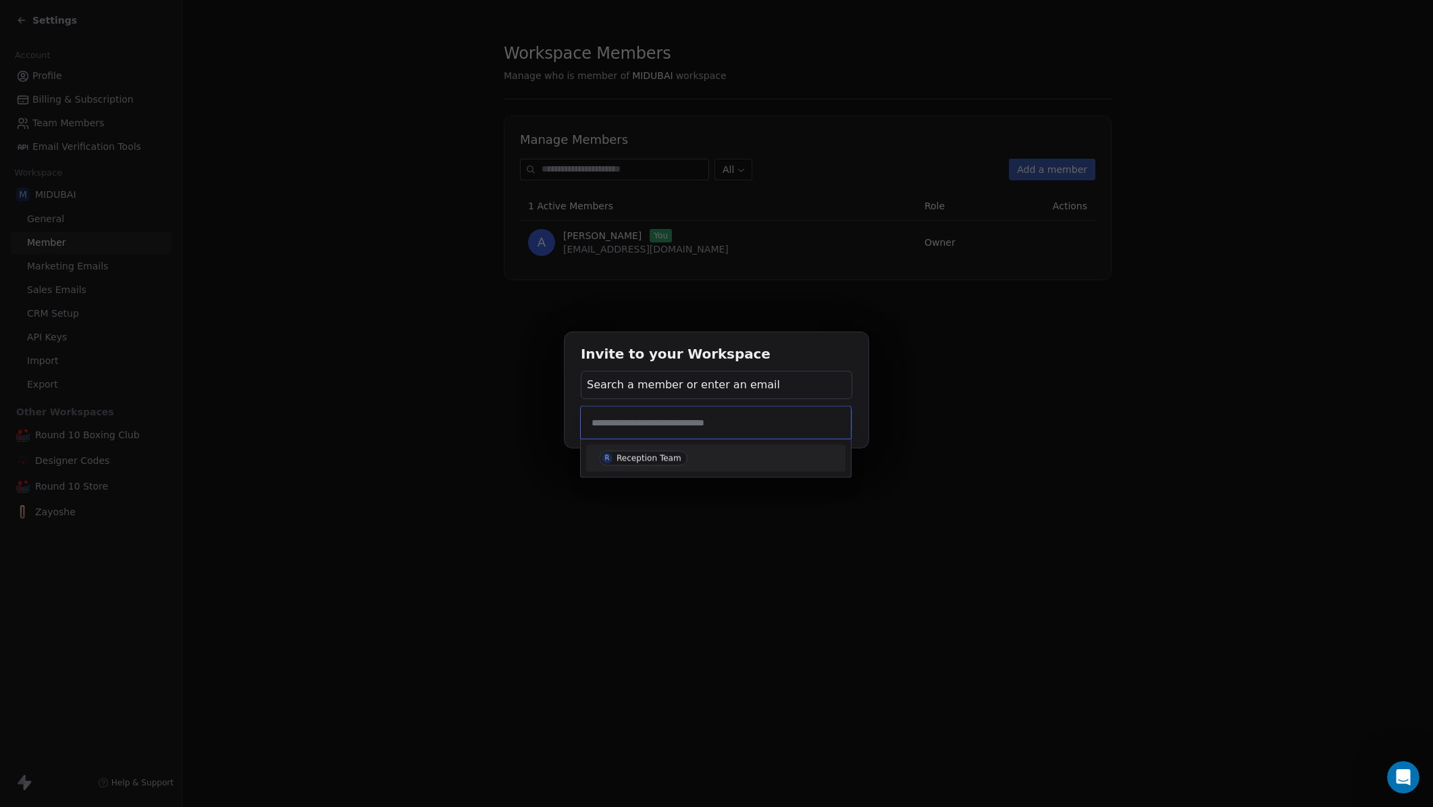
click at [734, 418] on input "text" at bounding box center [716, 422] width 254 height 15
type input "*"
type input "**********"
click at [715, 449] on div "Invite [EMAIL_ADDRESS][DOMAIN_NAME]" at bounding box center [716, 459] width 249 height 22
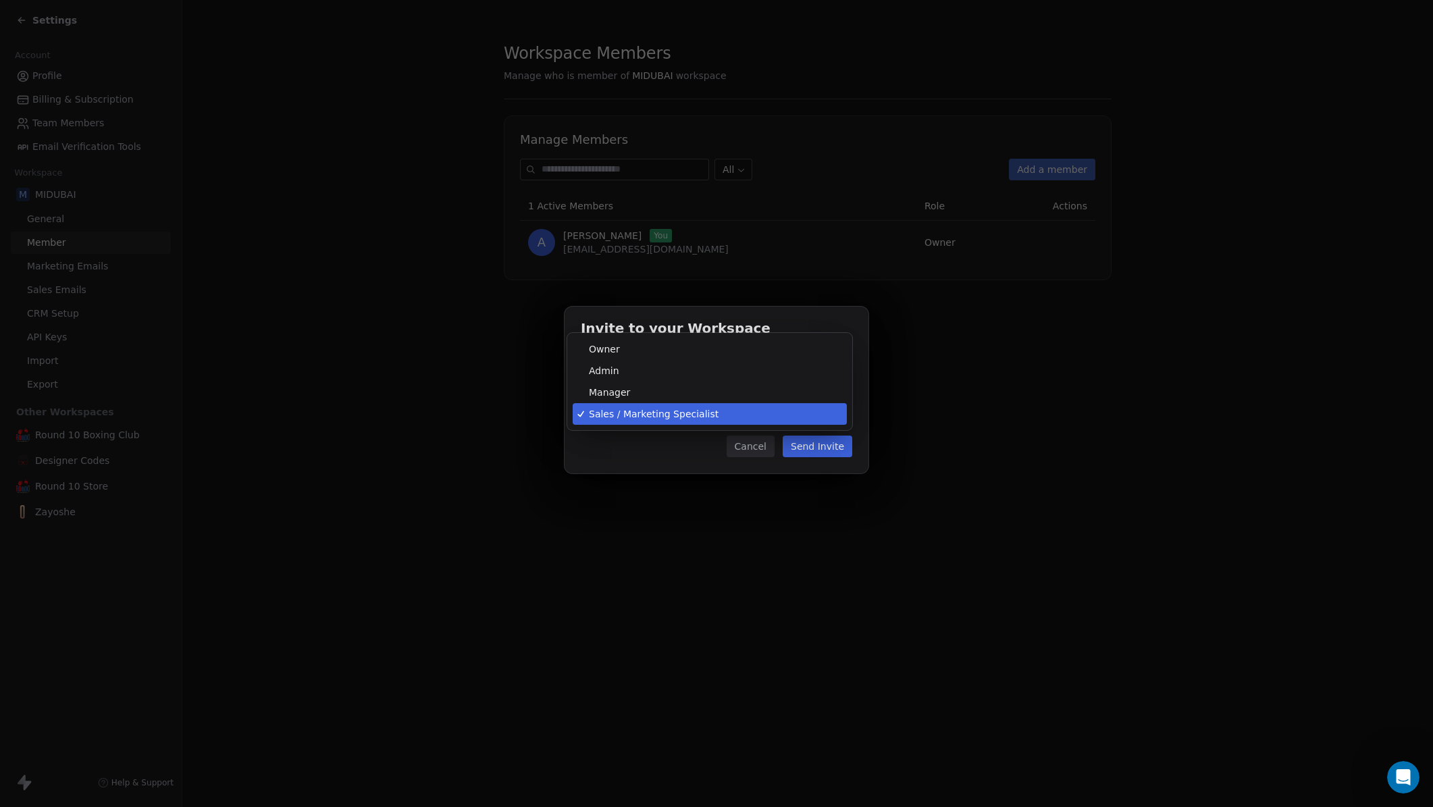
click at [715, 419] on body "Settings Account Profile Billing & Subscription Team Members Email Verification…" at bounding box center [716, 403] width 1433 height 807
click at [740, 418] on body "Settings Account Profile Billing & Subscription Team Members Email Verification…" at bounding box center [716, 403] width 1433 height 807
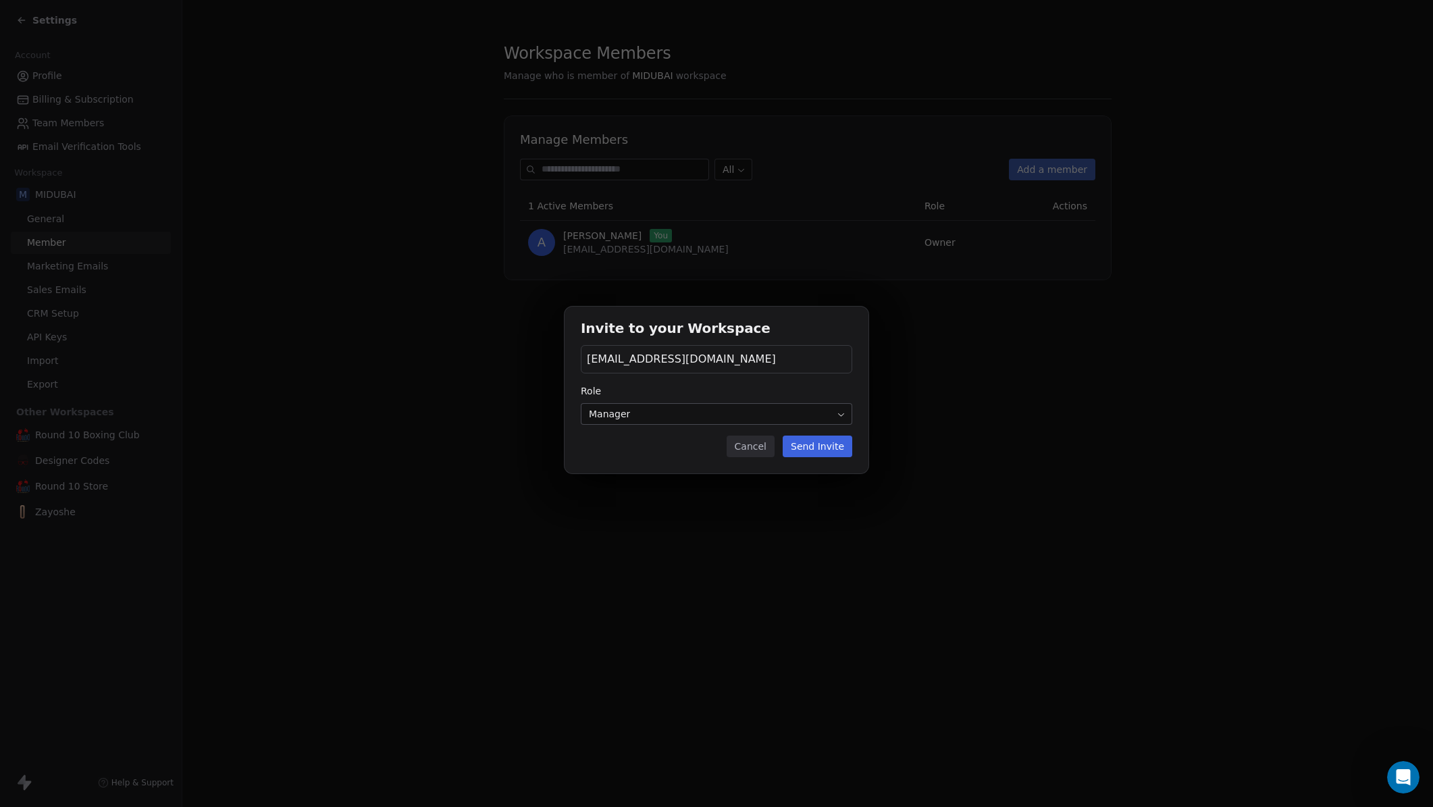
click at [808, 446] on button "Send Invite" at bounding box center [818, 447] width 70 height 22
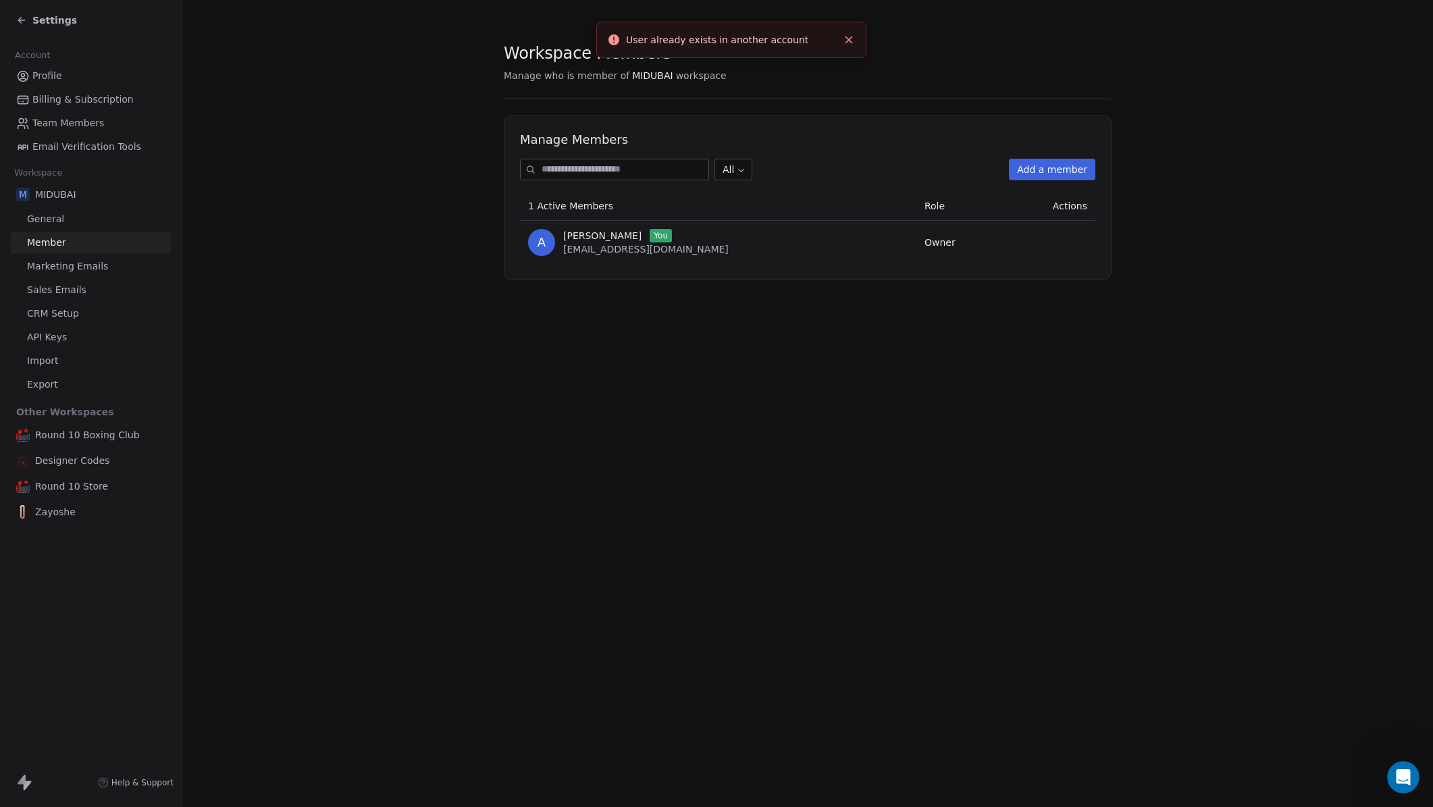
click at [694, 303] on section "Workspace Members Manage who is member of MIDUBAI workspace Manage Members All …" at bounding box center [807, 162] width 1251 height 324
click at [1042, 175] on button "Add a member" at bounding box center [1052, 170] width 86 height 22
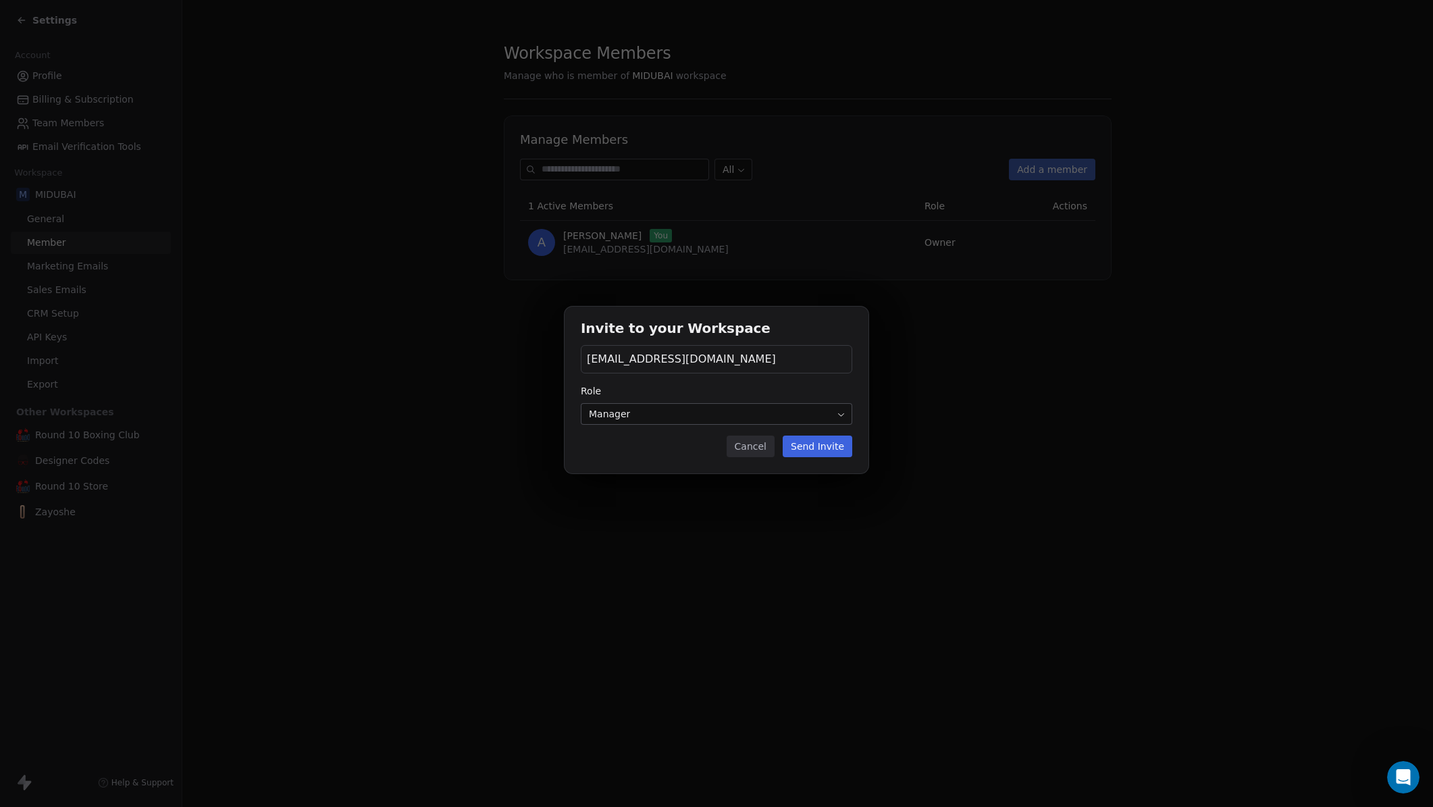
click at [705, 417] on body "Settings Account Profile Billing & Subscription Team Members Email Verification…" at bounding box center [716, 403] width 1433 height 807
click at [679, 473] on div "Invite to your Workspace [EMAIL_ADDRESS][DOMAIN_NAME] Role Manager Cancel Send …" at bounding box center [716, 403] width 1433 height 237
click at [764, 446] on button "Cancel" at bounding box center [751, 447] width 48 height 22
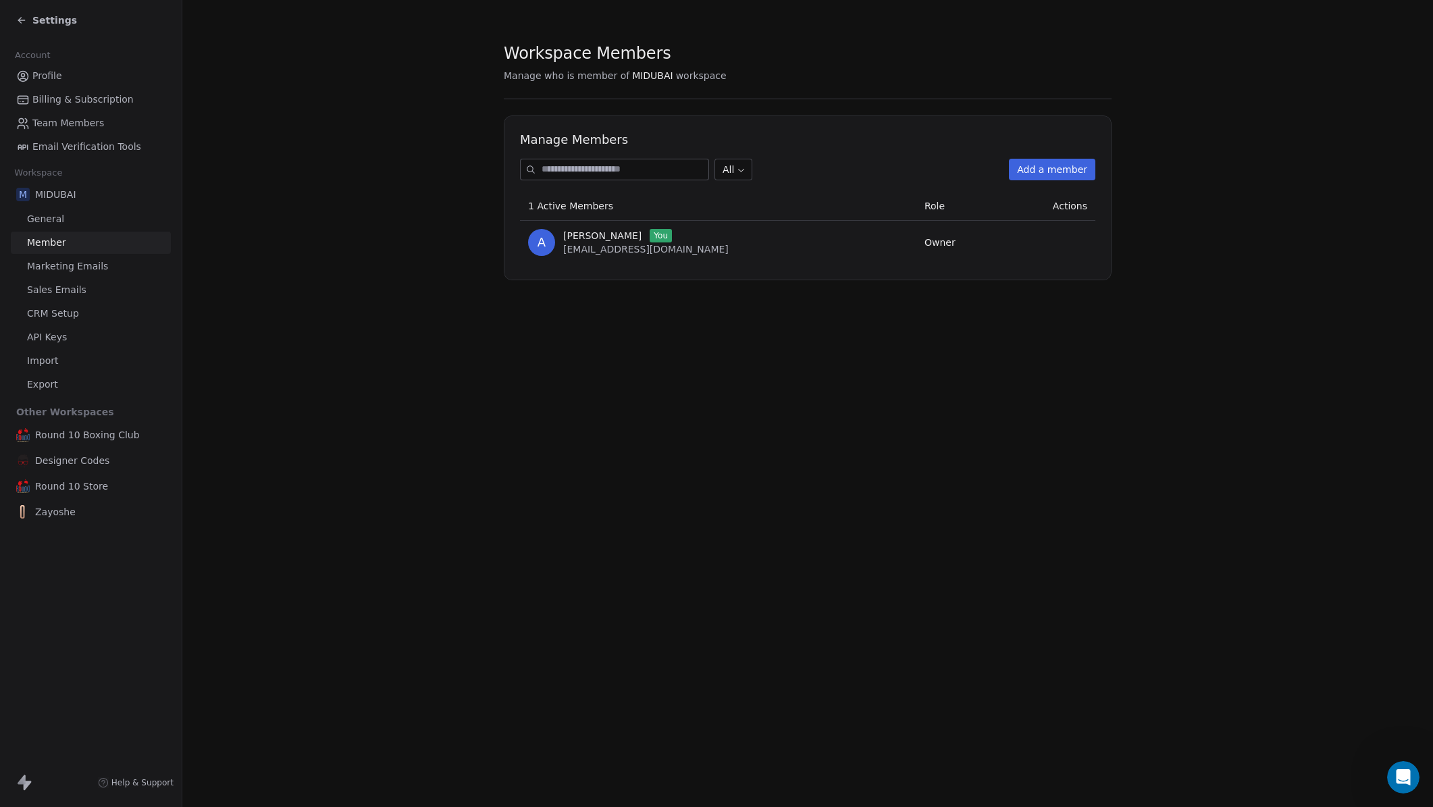
click at [1065, 169] on button "Add a member" at bounding box center [1052, 170] width 86 height 22
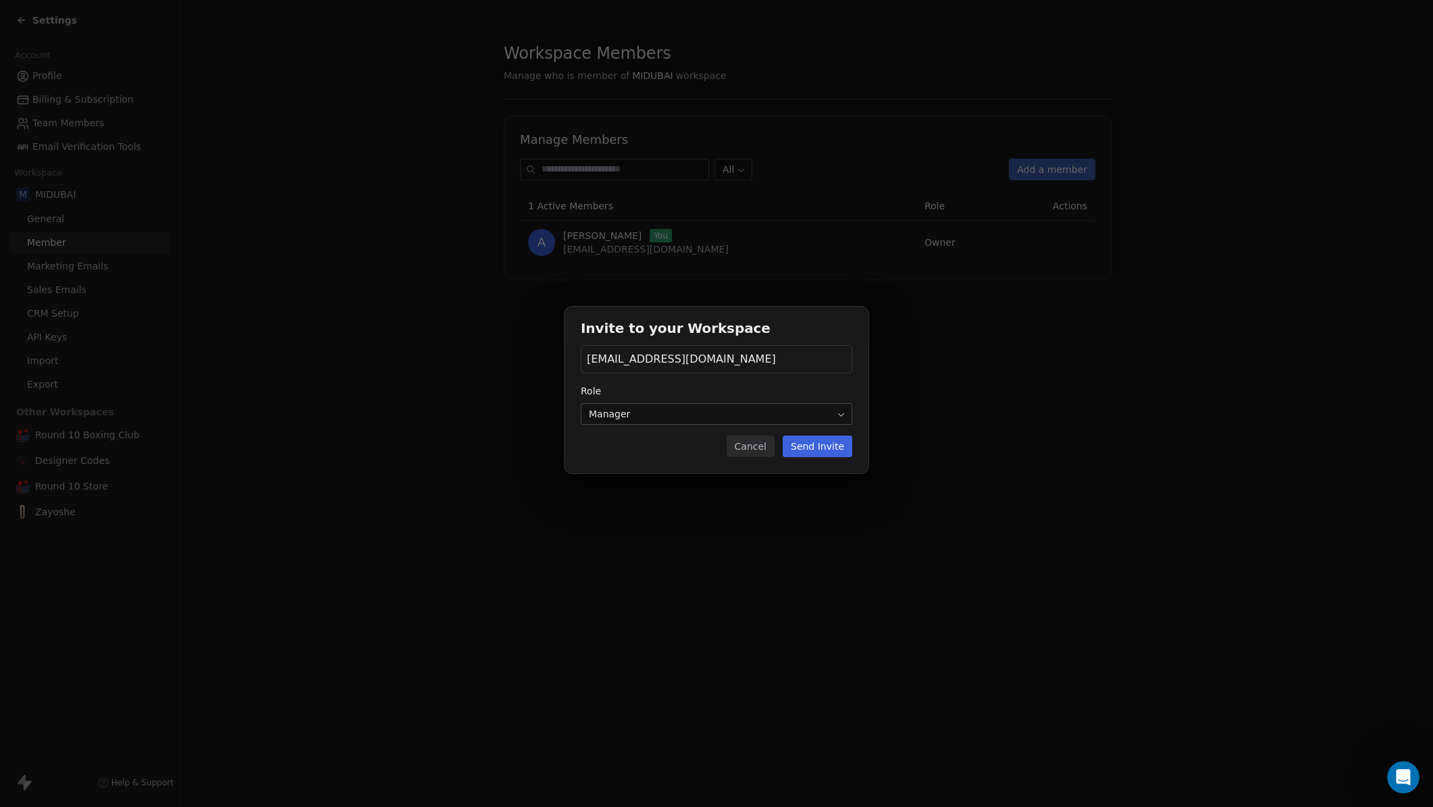
click at [663, 368] on div "[EMAIL_ADDRESS][DOMAIN_NAME]" at bounding box center [717, 359] width 272 height 28
click at [1006, 380] on div "Invite to your Workspace [EMAIL_ADDRESS][DOMAIN_NAME] Role Manager Cancel Send …" at bounding box center [716, 403] width 1433 height 237
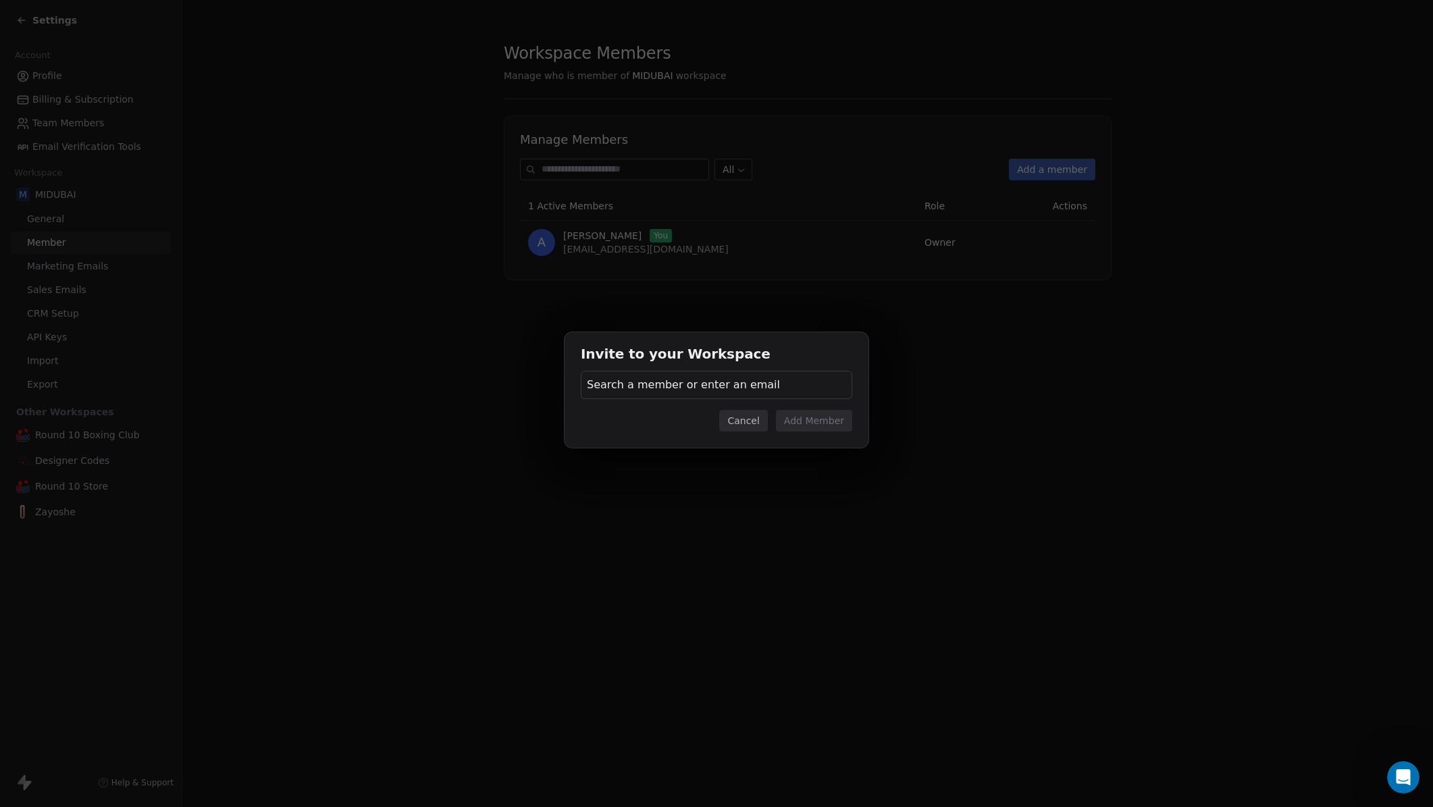
click at [755, 421] on button "Cancel" at bounding box center [743, 421] width 48 height 22
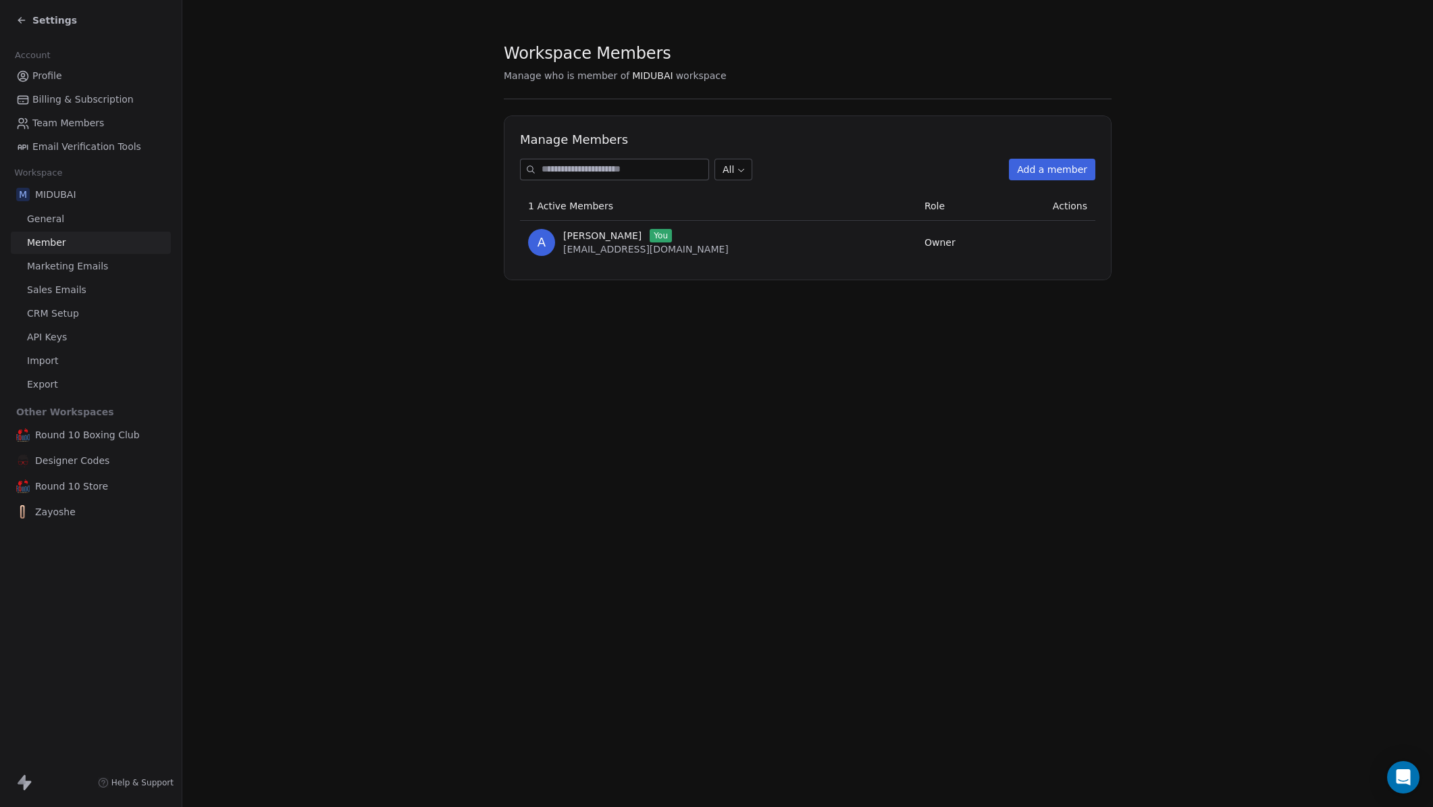
click at [1038, 176] on button "Add a member" at bounding box center [1052, 170] width 86 height 22
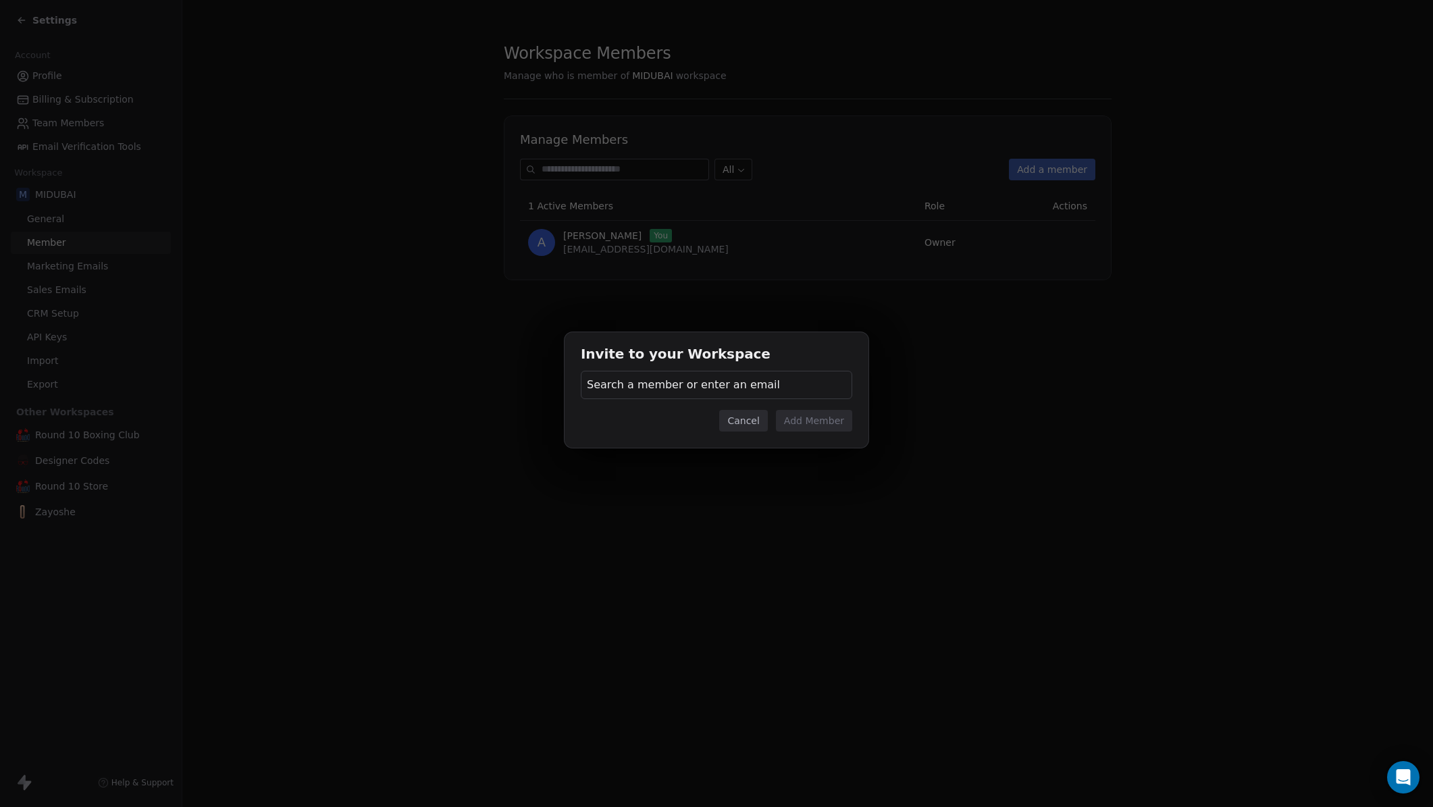
click at [669, 392] on span "Search a member or enter an email" at bounding box center [683, 385] width 193 height 16
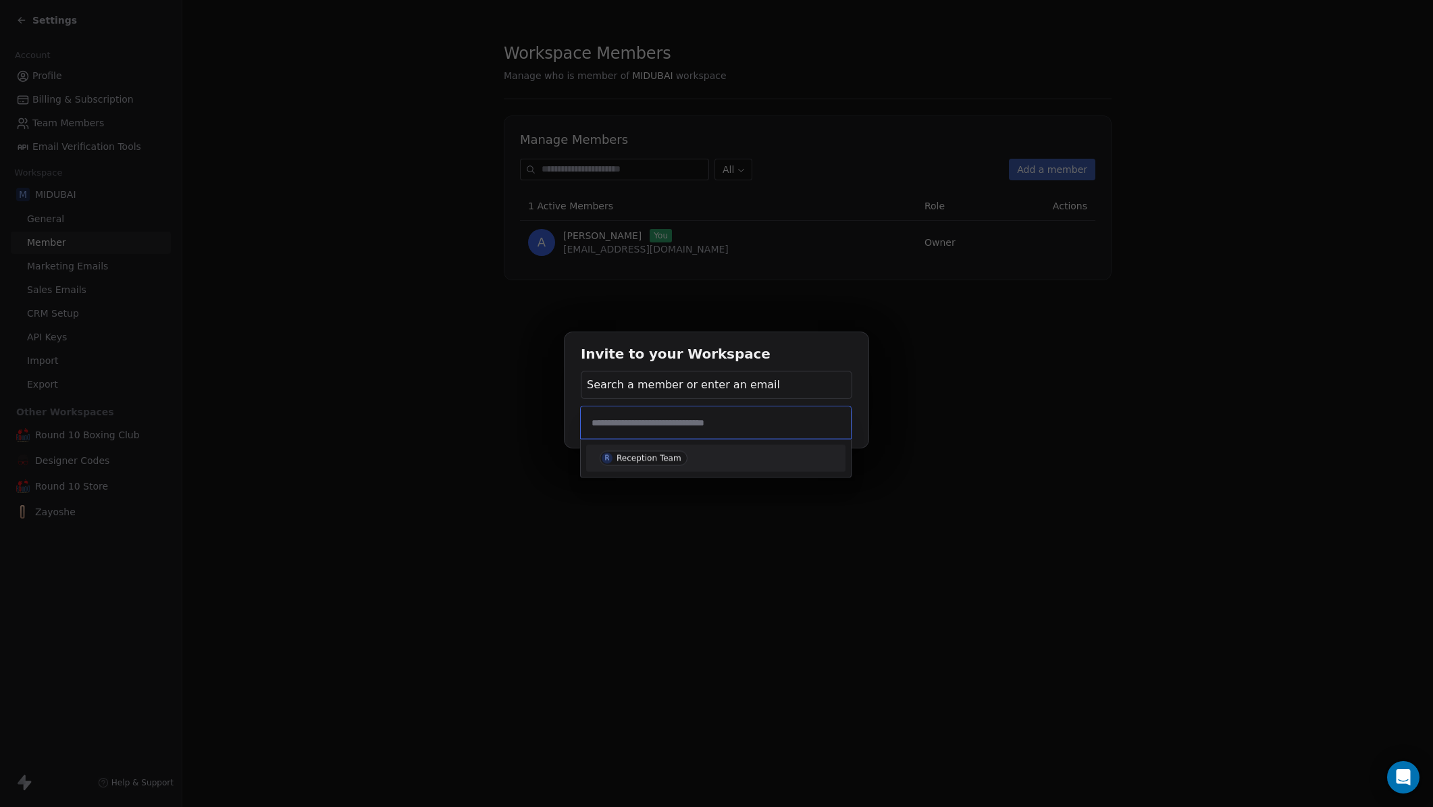
click at [698, 424] on input "text" at bounding box center [716, 422] width 254 height 15
type input "*"
type input "**********"
click at [711, 451] on span "Invite hello@designer.codes" at bounding box center [716, 458] width 232 height 14
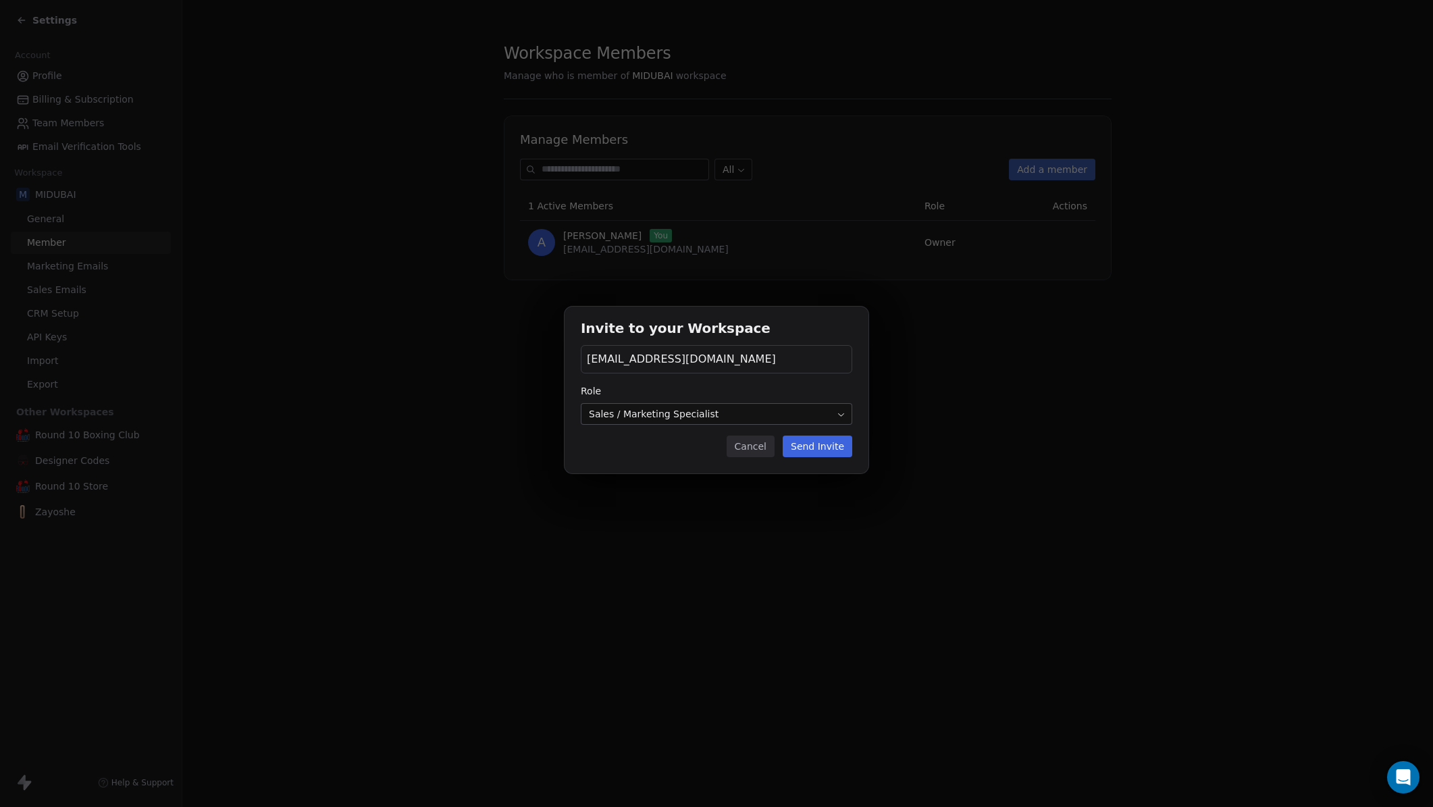
click at [697, 421] on body "Settings Account Profile Billing & Subscription Team Members Email Verification…" at bounding box center [716, 403] width 1433 height 807
click at [829, 446] on button "Send Invite" at bounding box center [818, 447] width 70 height 22
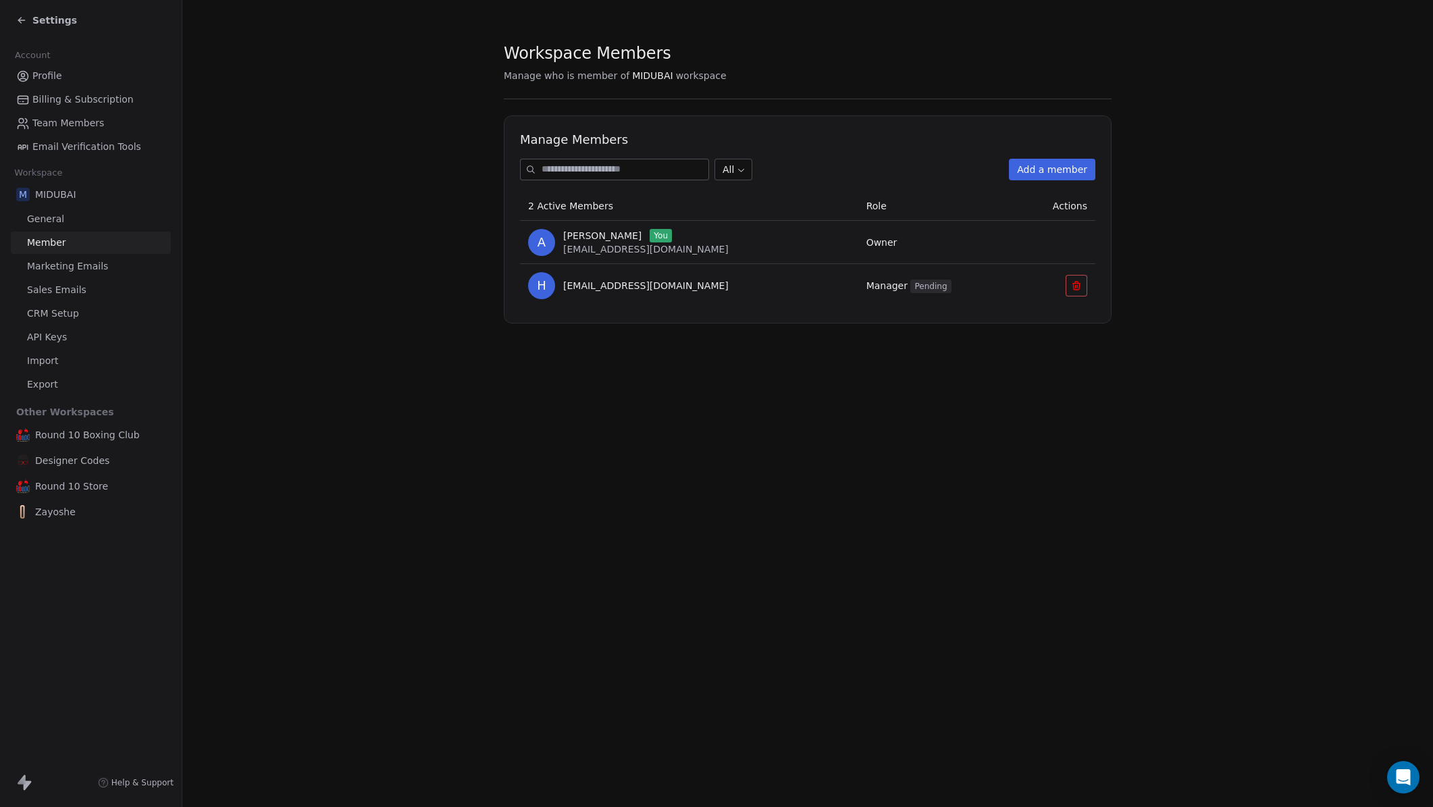
click at [334, 420] on div "Workspace Members Manage who is member of MIDUBAI workspace Manage Members All …" at bounding box center [807, 403] width 1251 height 807
